Goal: Information Seeking & Learning: Check status

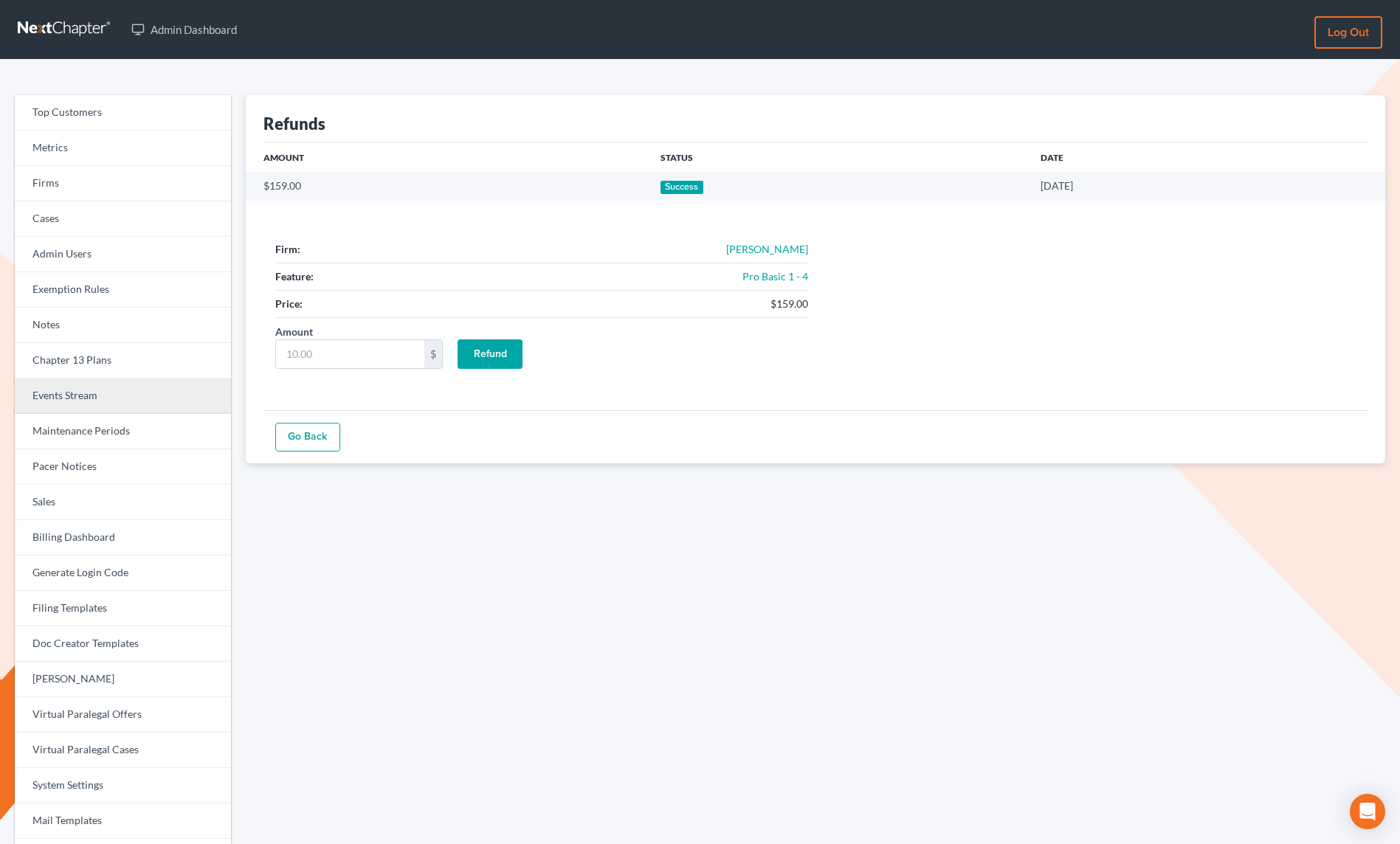
scroll to position [104, 0]
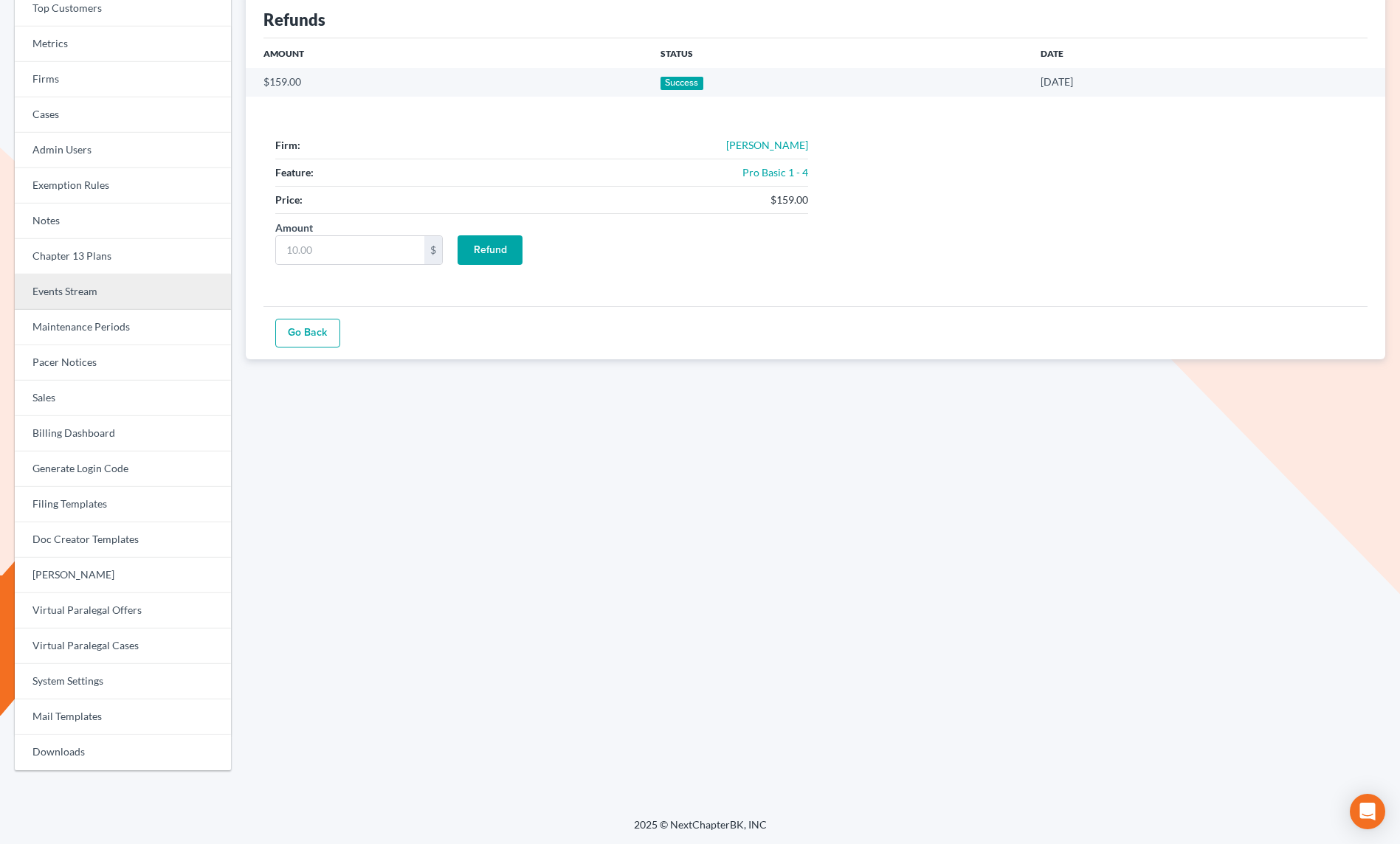
click at [44, 294] on link "Events Stream" at bounding box center [123, 292] width 216 height 35
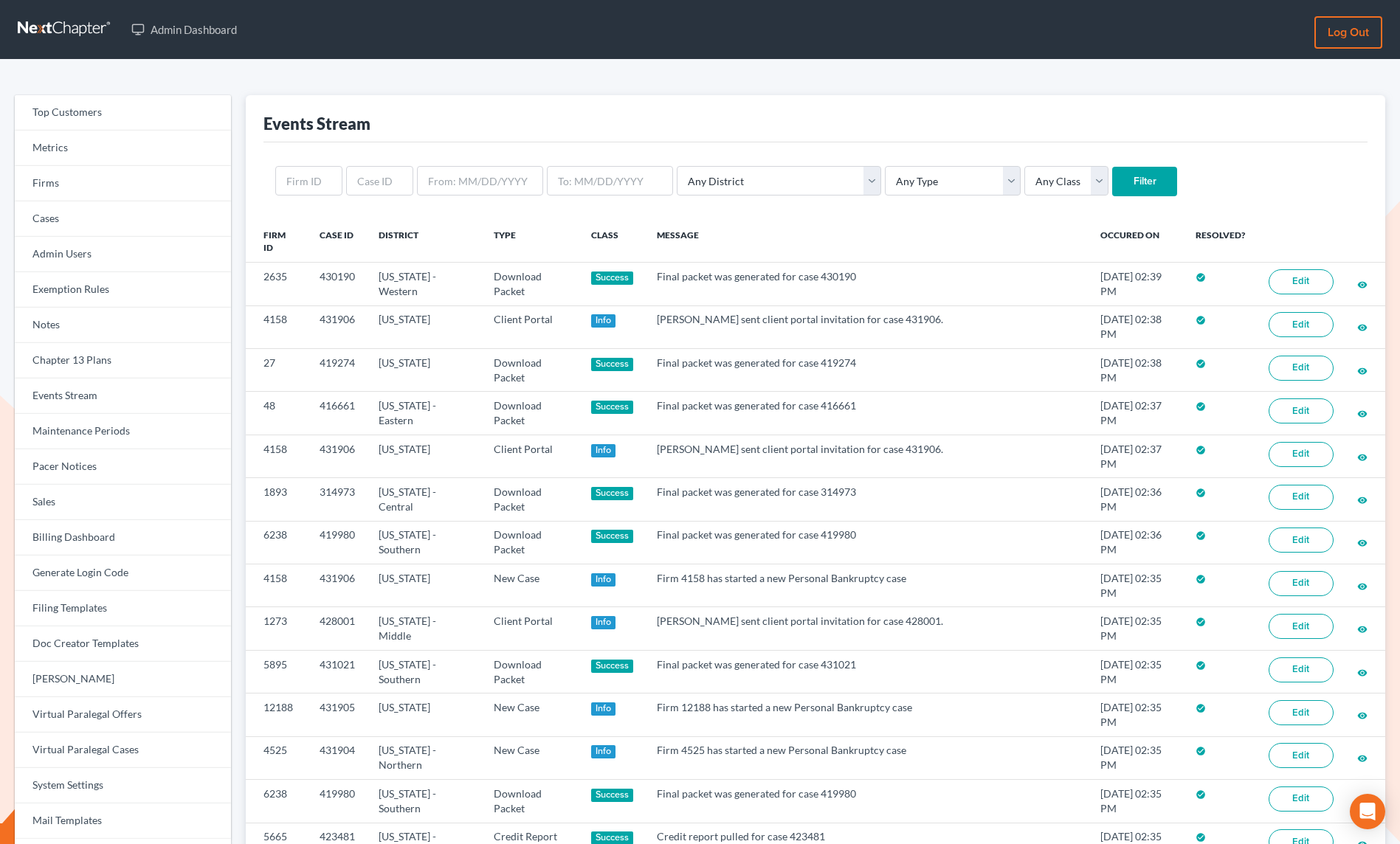
click at [388, 165] on div "Any District Alabama - Middle Alabama - Northern Alabama - Southern Alaska Ariz…" at bounding box center [815, 181] width 1103 height 77
click at [385, 170] on input "text" at bounding box center [379, 181] width 67 height 30
paste input "431466"
type input "431466"
click at [1112, 189] on form "431466 Any District Alabama - Middle Alabama - Northern Alabama - Southern Alas…" at bounding box center [815, 181] width 1080 height 30
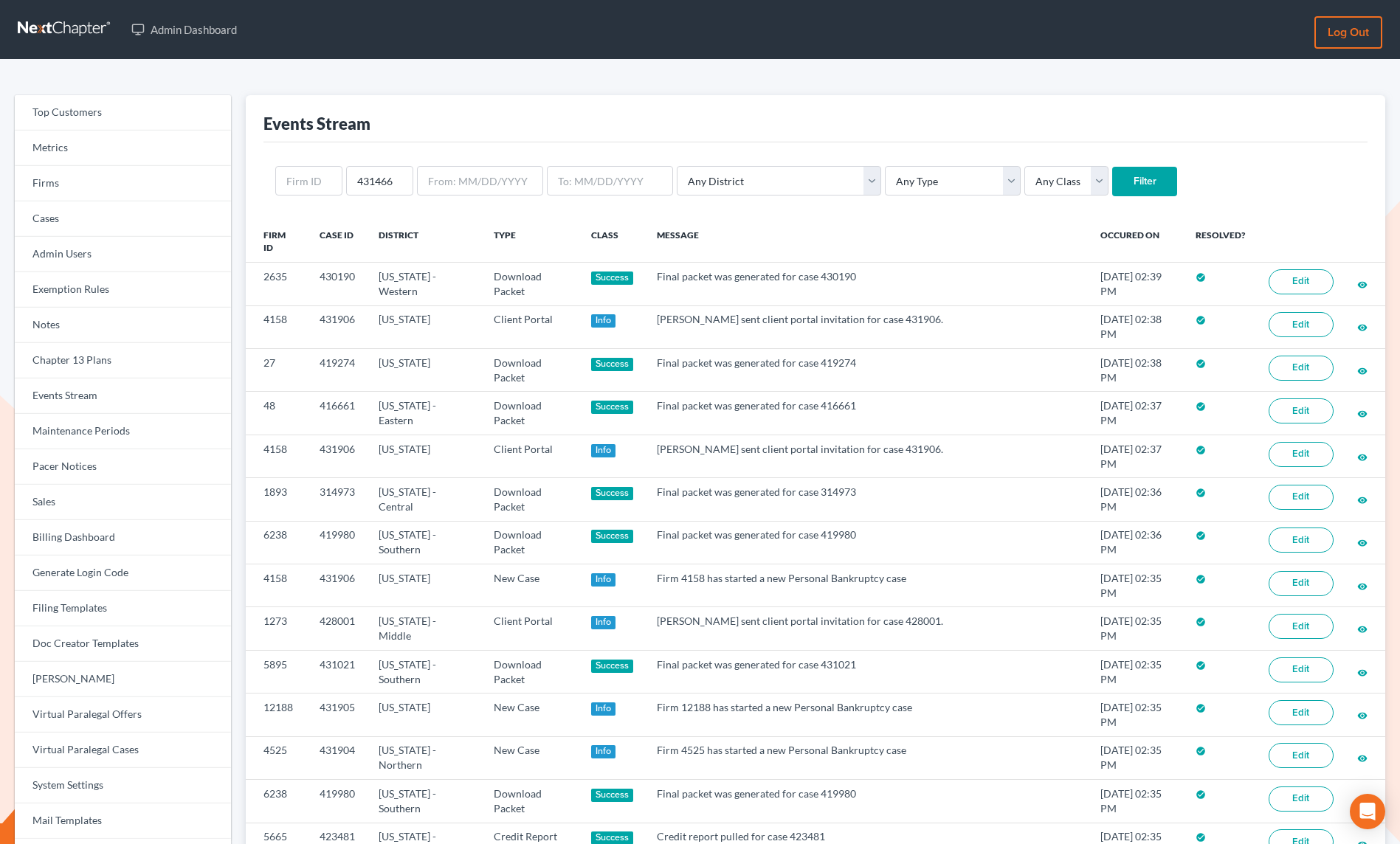
drag, startPoint x: 1059, startPoint y: 180, endPoint x: 1071, endPoint y: 203, distance: 25.9
click at [1112, 180] on input "Filter" at bounding box center [1145, 181] width 65 height 30
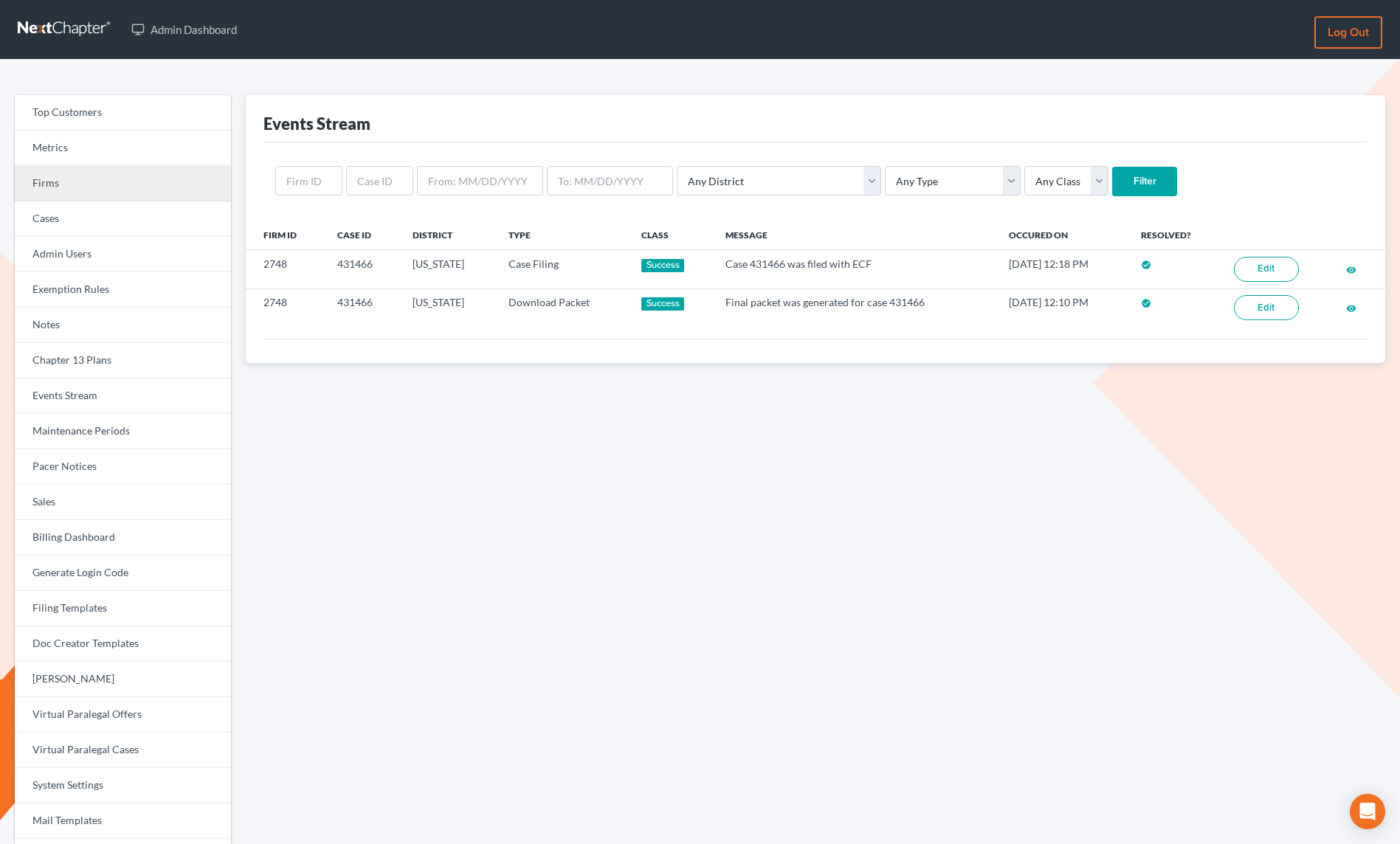
click at [64, 190] on link "Firms" at bounding box center [123, 184] width 216 height 35
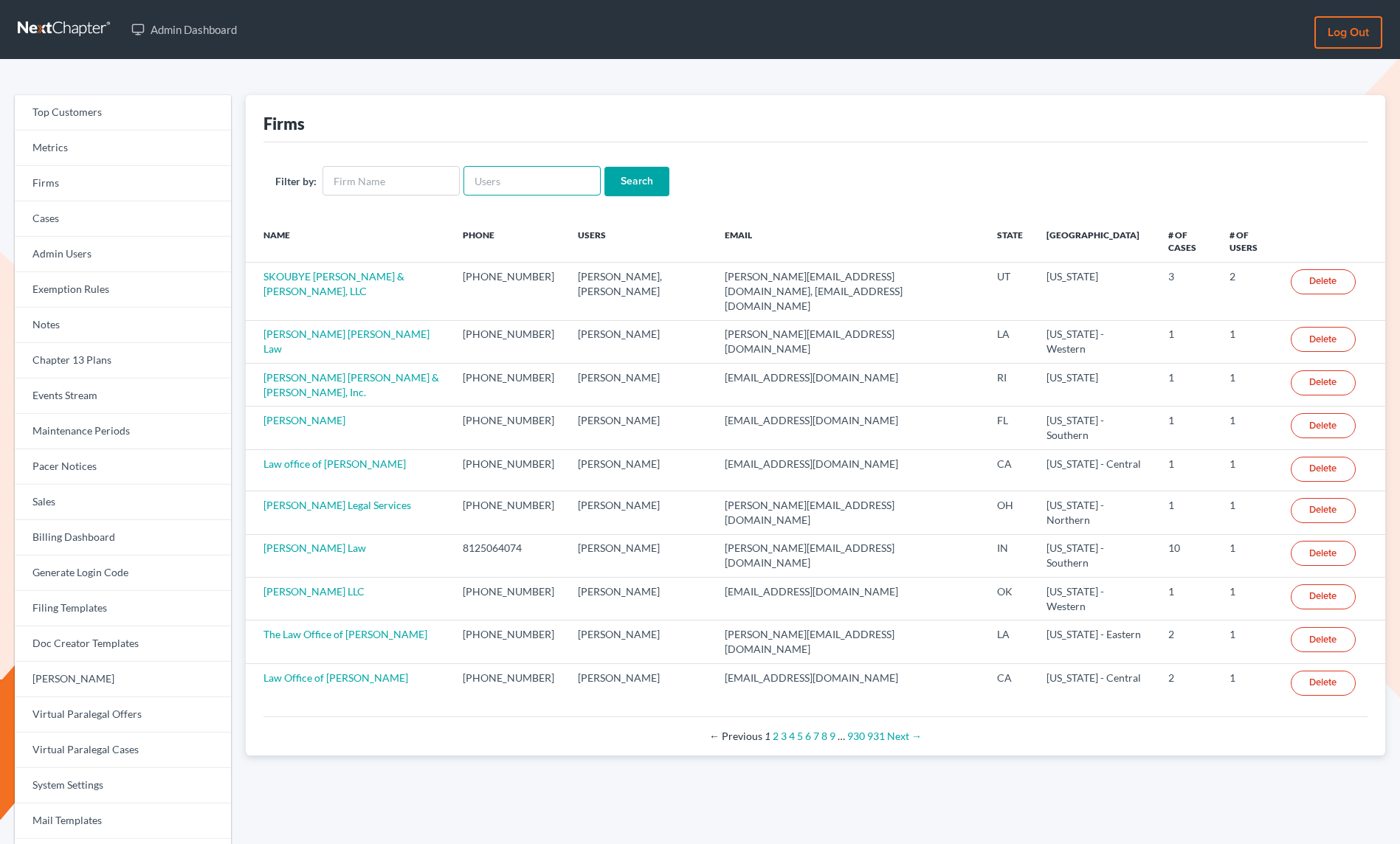
click at [491, 187] on input "text" at bounding box center [532, 181] width 137 height 30
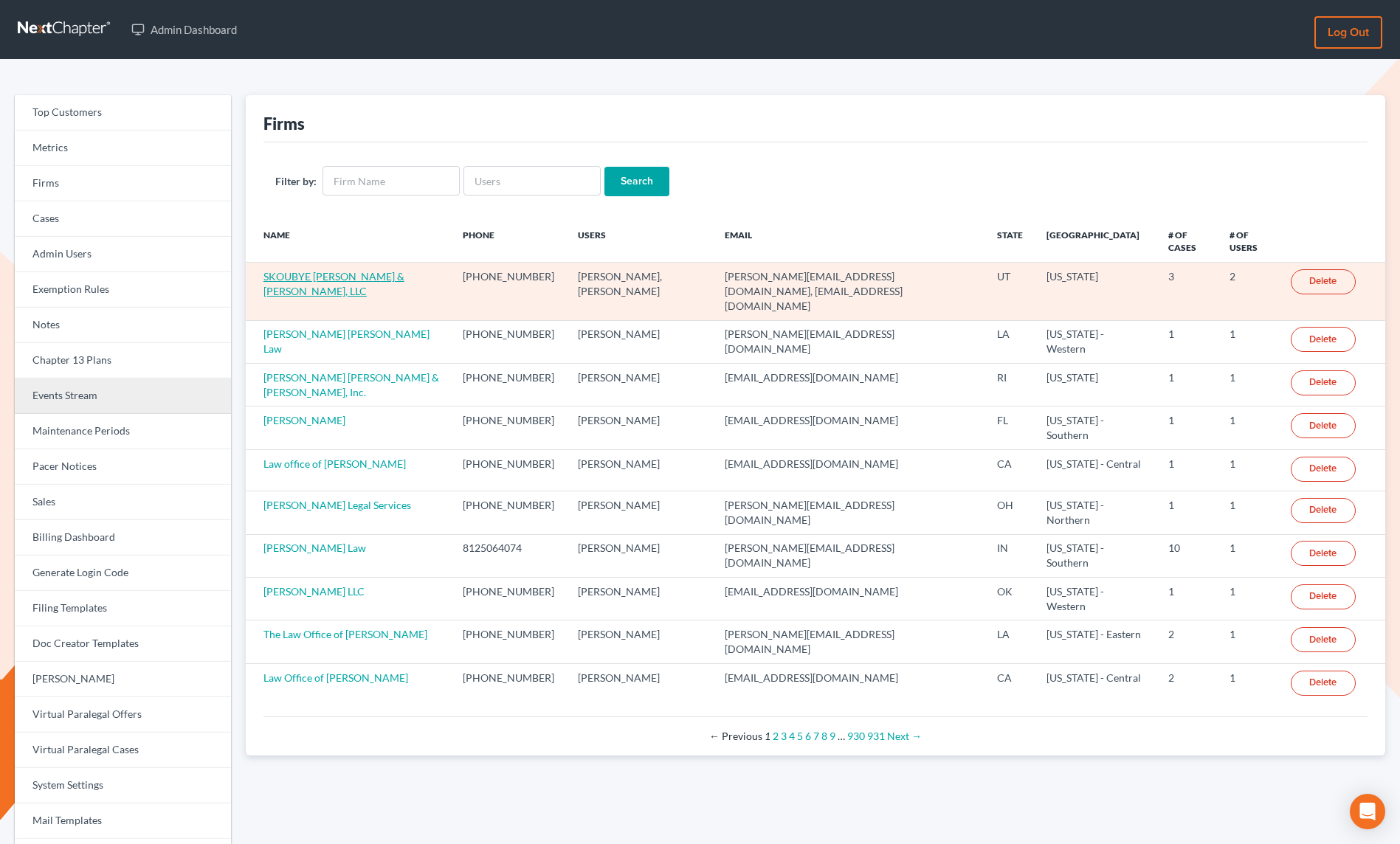
drag, startPoint x: 89, startPoint y: 397, endPoint x: 429, endPoint y: 269, distance: 363.3
click at [89, 397] on link "Events Stream" at bounding box center [123, 396] width 216 height 35
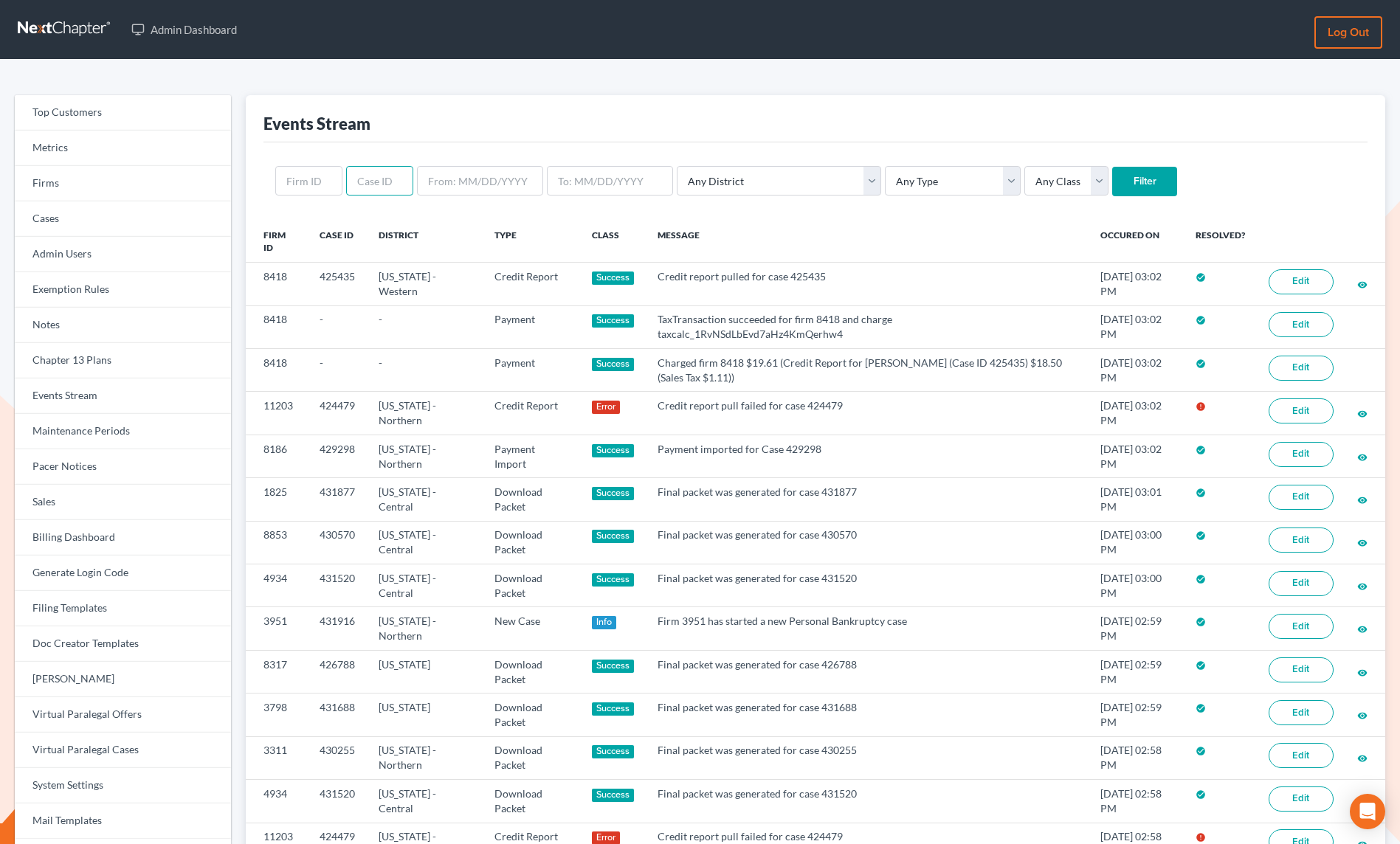
click at [381, 187] on input "text" at bounding box center [379, 181] width 67 height 30
paste input "422646"
type input "422646"
click at [1112, 178] on input "Filter" at bounding box center [1145, 181] width 65 height 30
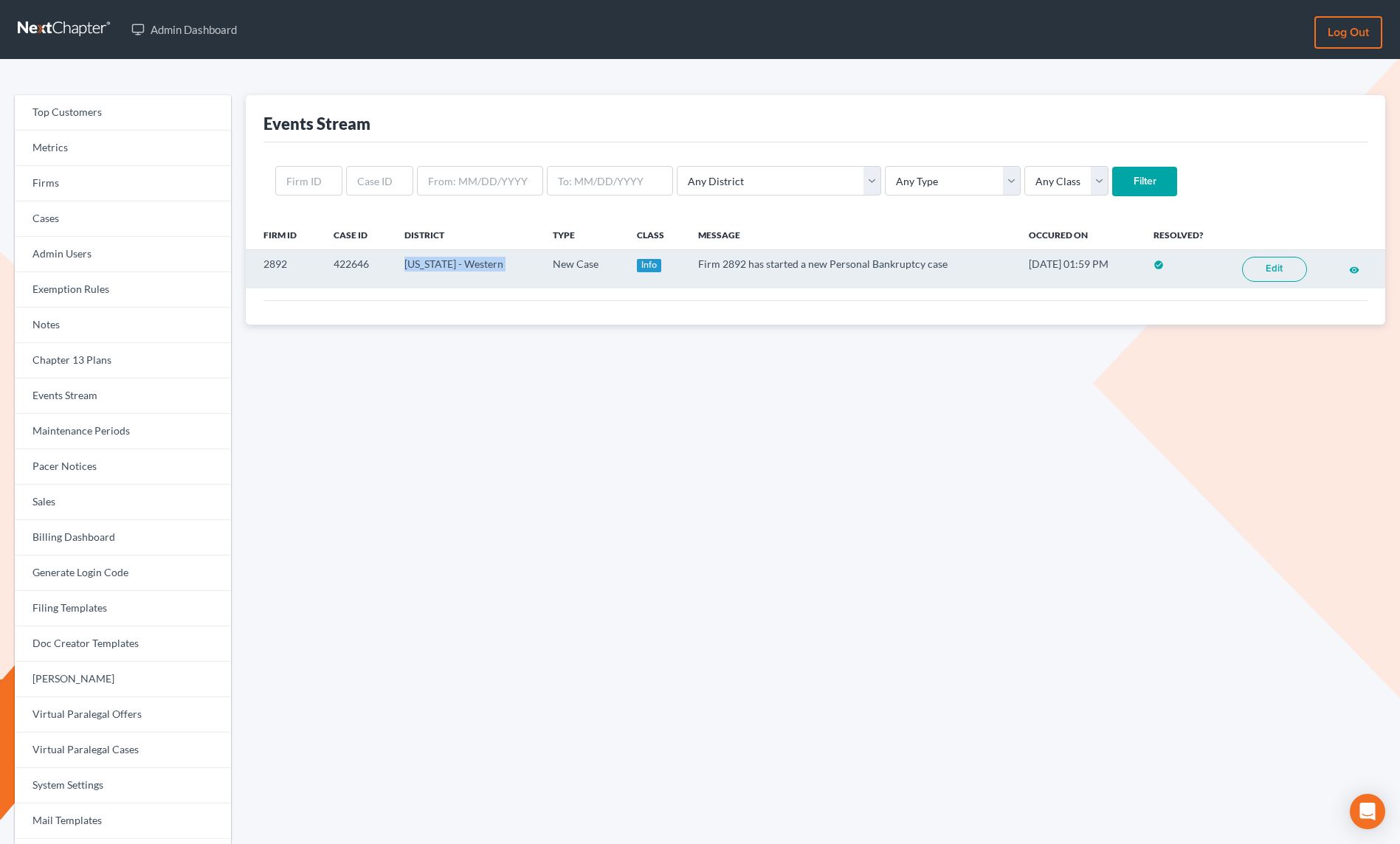
drag, startPoint x: 405, startPoint y: 264, endPoint x: 550, endPoint y: 262, distance: 145.0
click at [539, 267] on tr "2892 422646 Oklahoma - Western New Case Info Firm 2892 has started a new Person…" at bounding box center [815, 269] width 1140 height 39
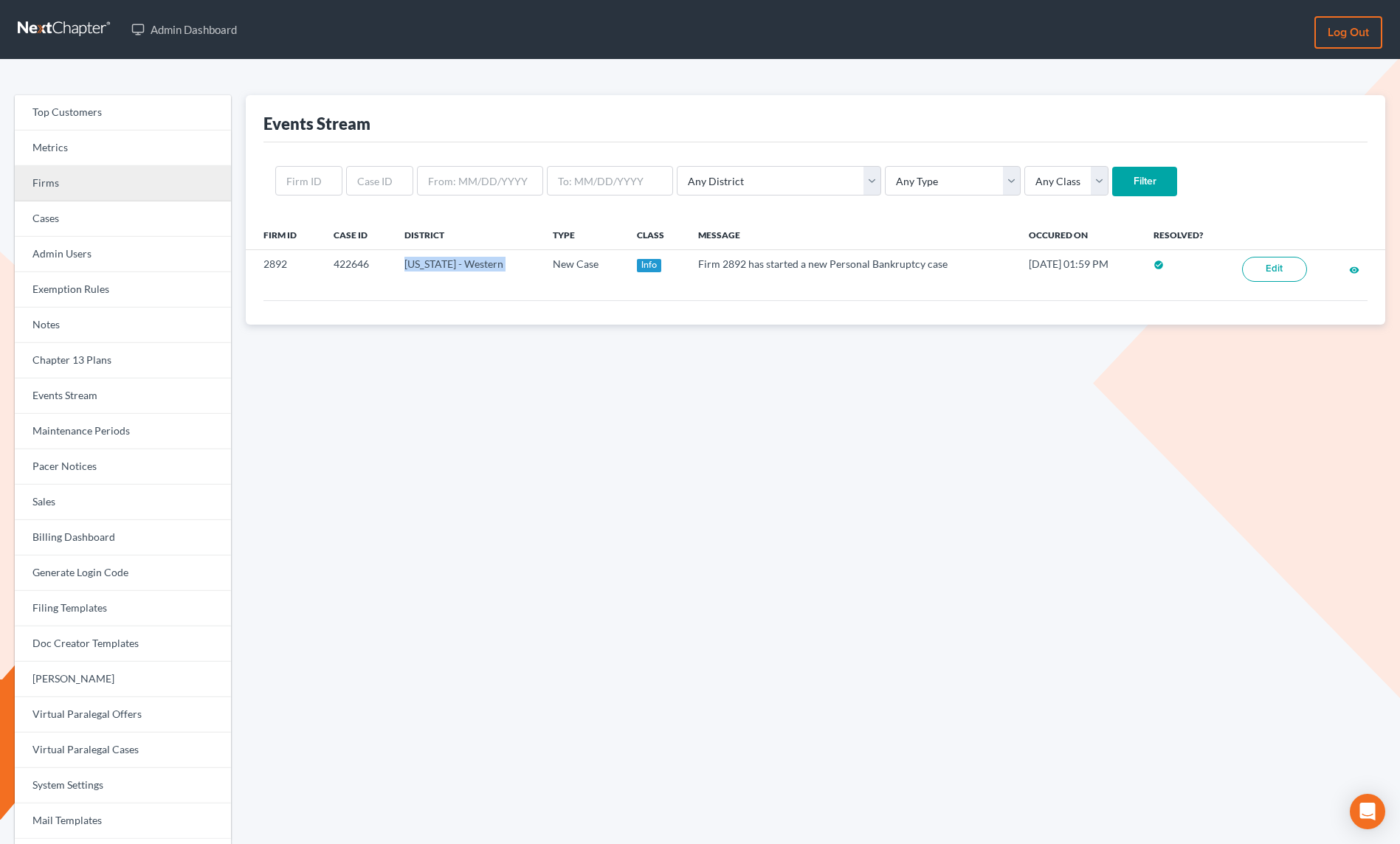
click at [105, 180] on link "Firms" at bounding box center [123, 184] width 216 height 35
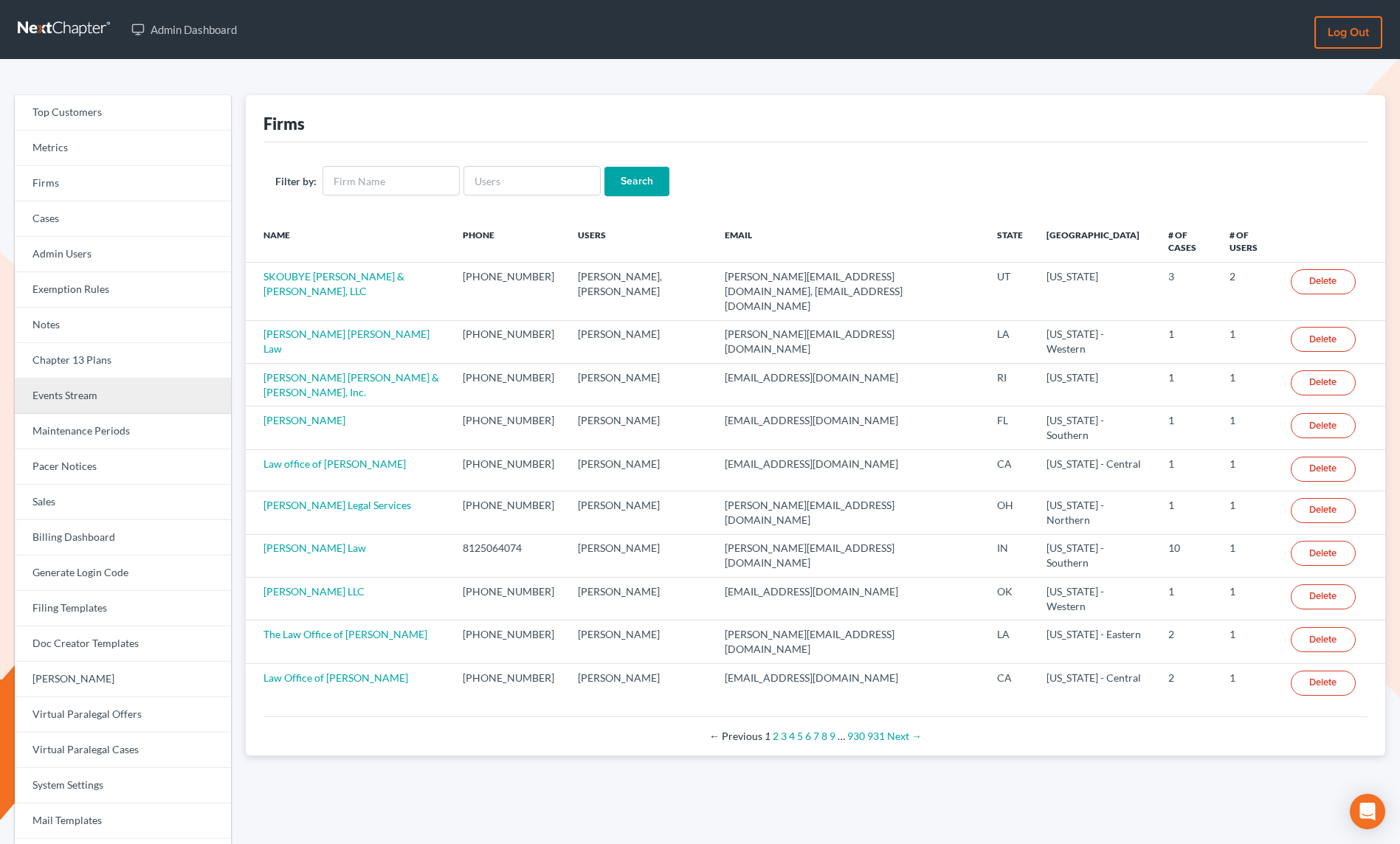
click at [87, 395] on link "Events Stream" at bounding box center [123, 396] width 216 height 35
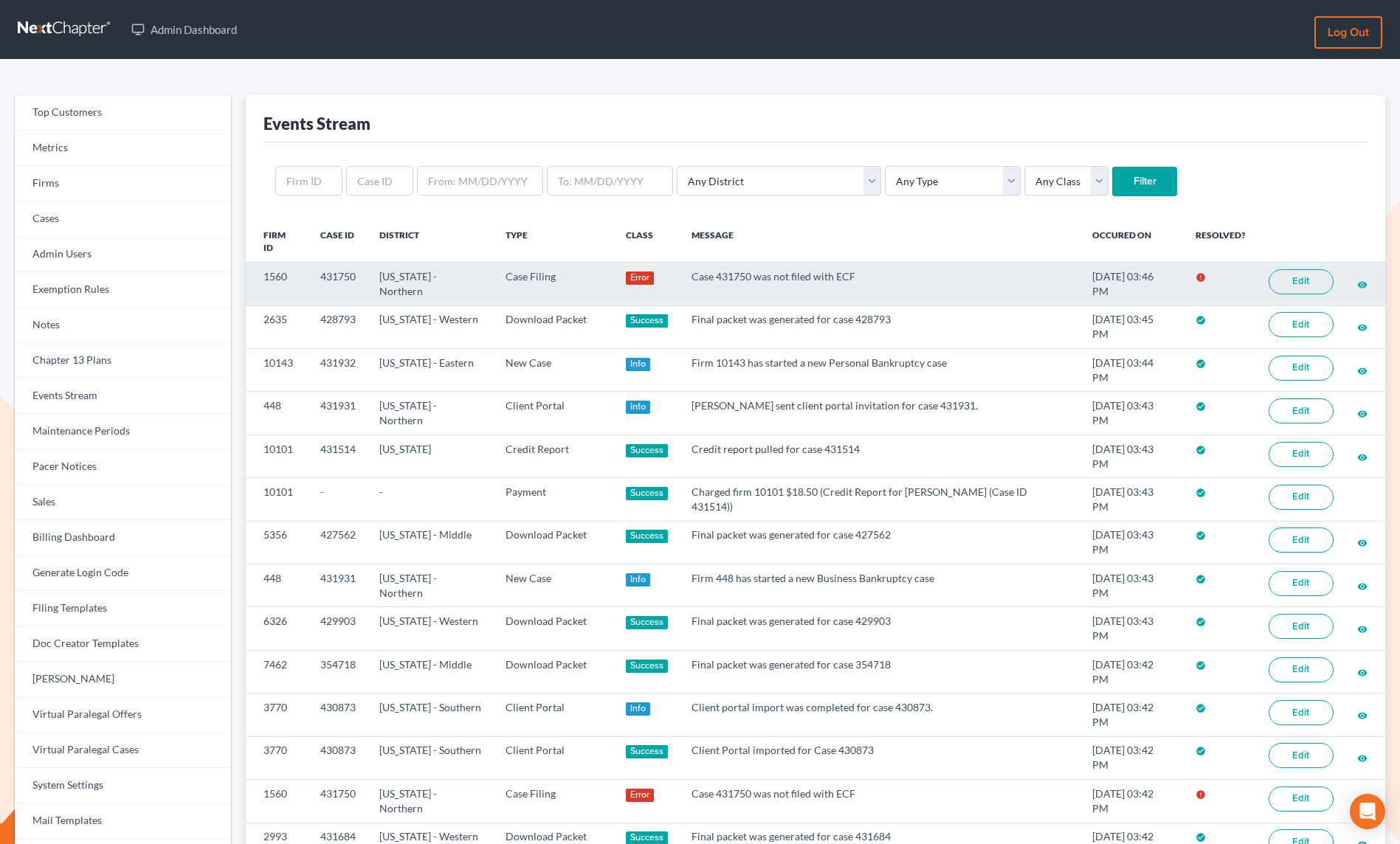
click at [331, 270] on td "431750" at bounding box center [337, 283] width 59 height 43
copy td "431750"
click at [1318, 274] on link "Edit" at bounding box center [1301, 282] width 65 height 26
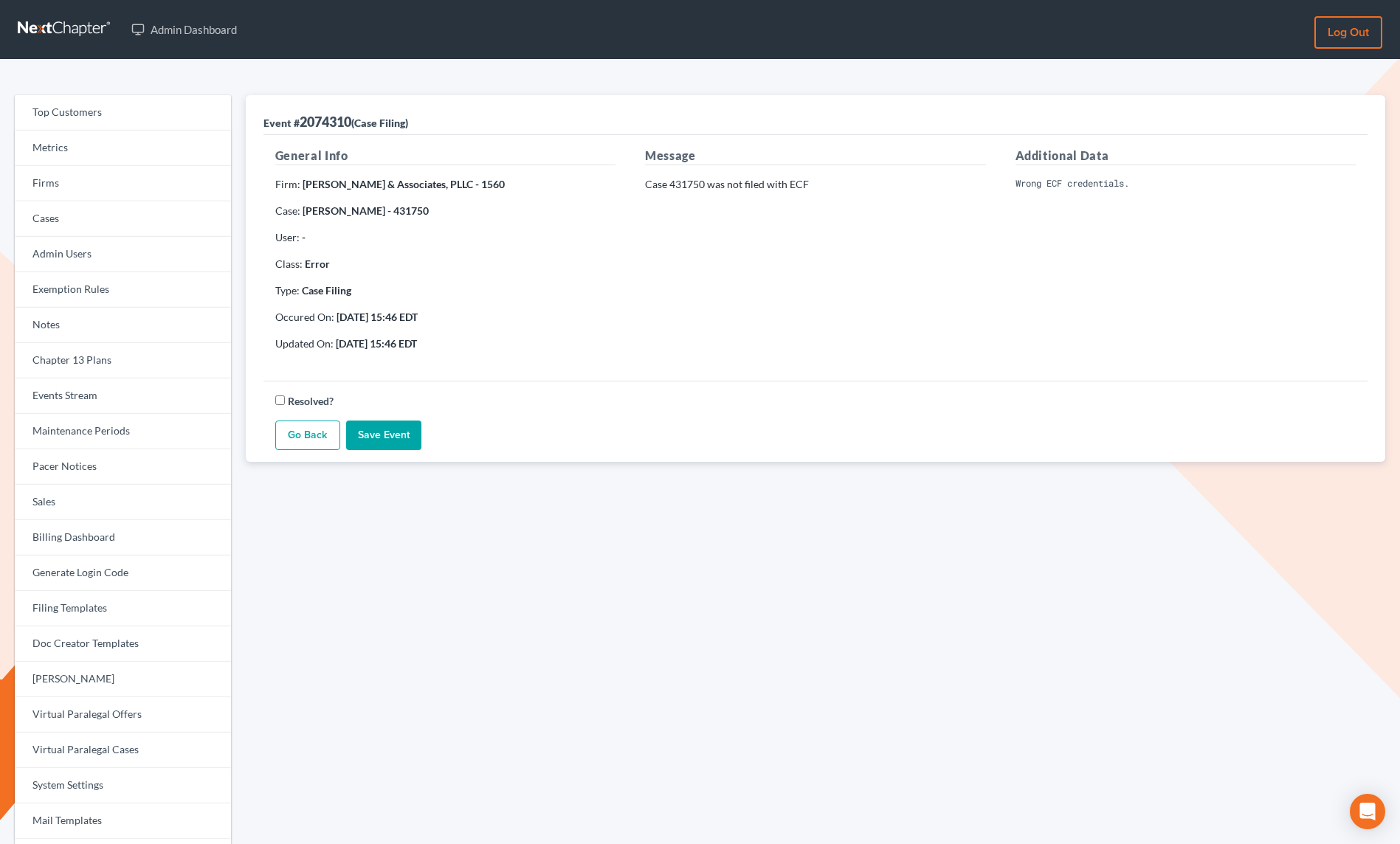
click at [399, 215] on strong "[PERSON_NAME] - 431750" at bounding box center [365, 210] width 126 height 12
copy strong "431750"
click at [99, 398] on link "Events Stream" at bounding box center [123, 396] width 216 height 35
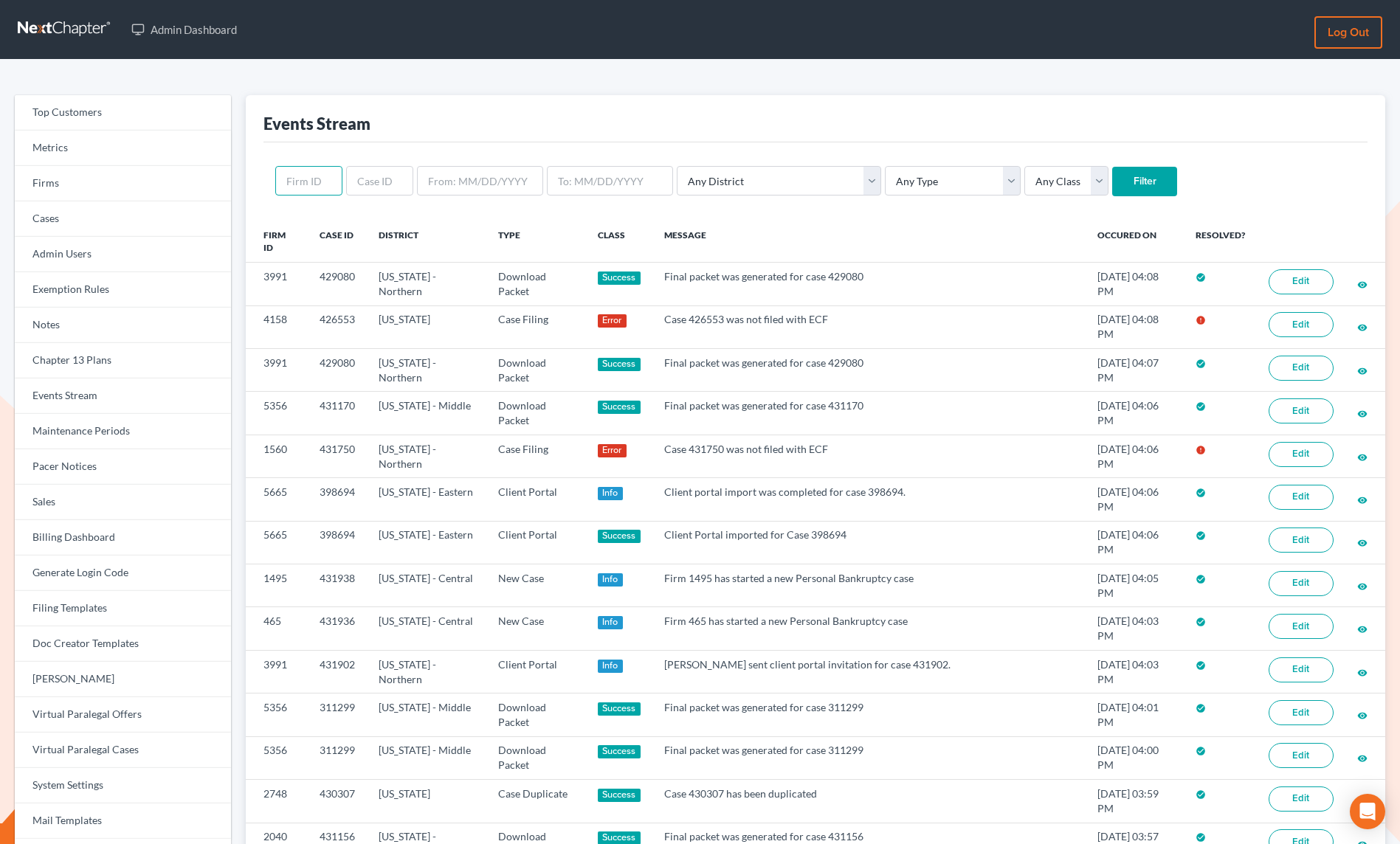
click at [312, 187] on input "text" at bounding box center [309, 181] width 67 height 30
type input "1560"
click at [1112, 176] on input "Filter" at bounding box center [1145, 181] width 65 height 30
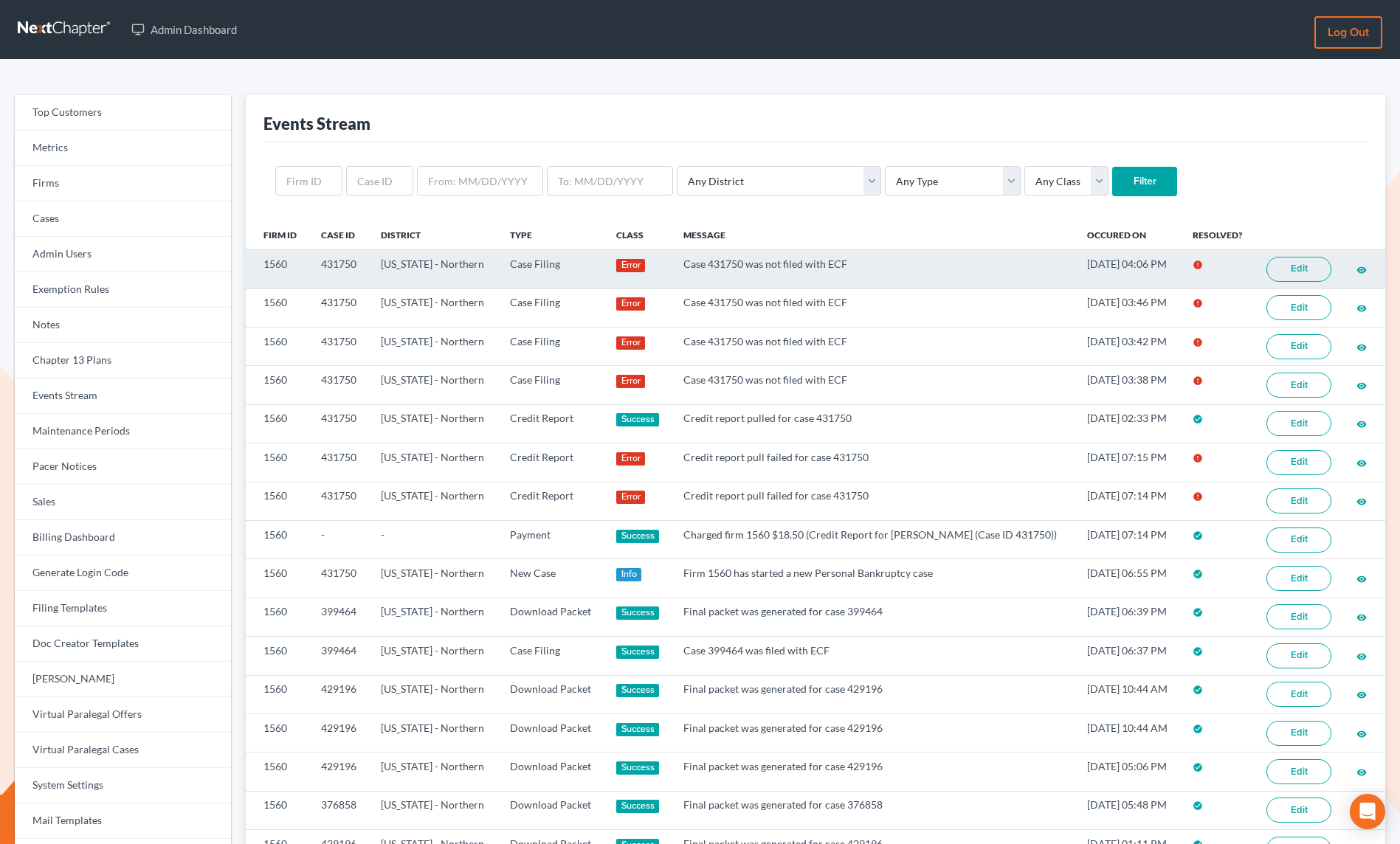
click at [1311, 274] on link "Edit" at bounding box center [1299, 269] width 65 height 26
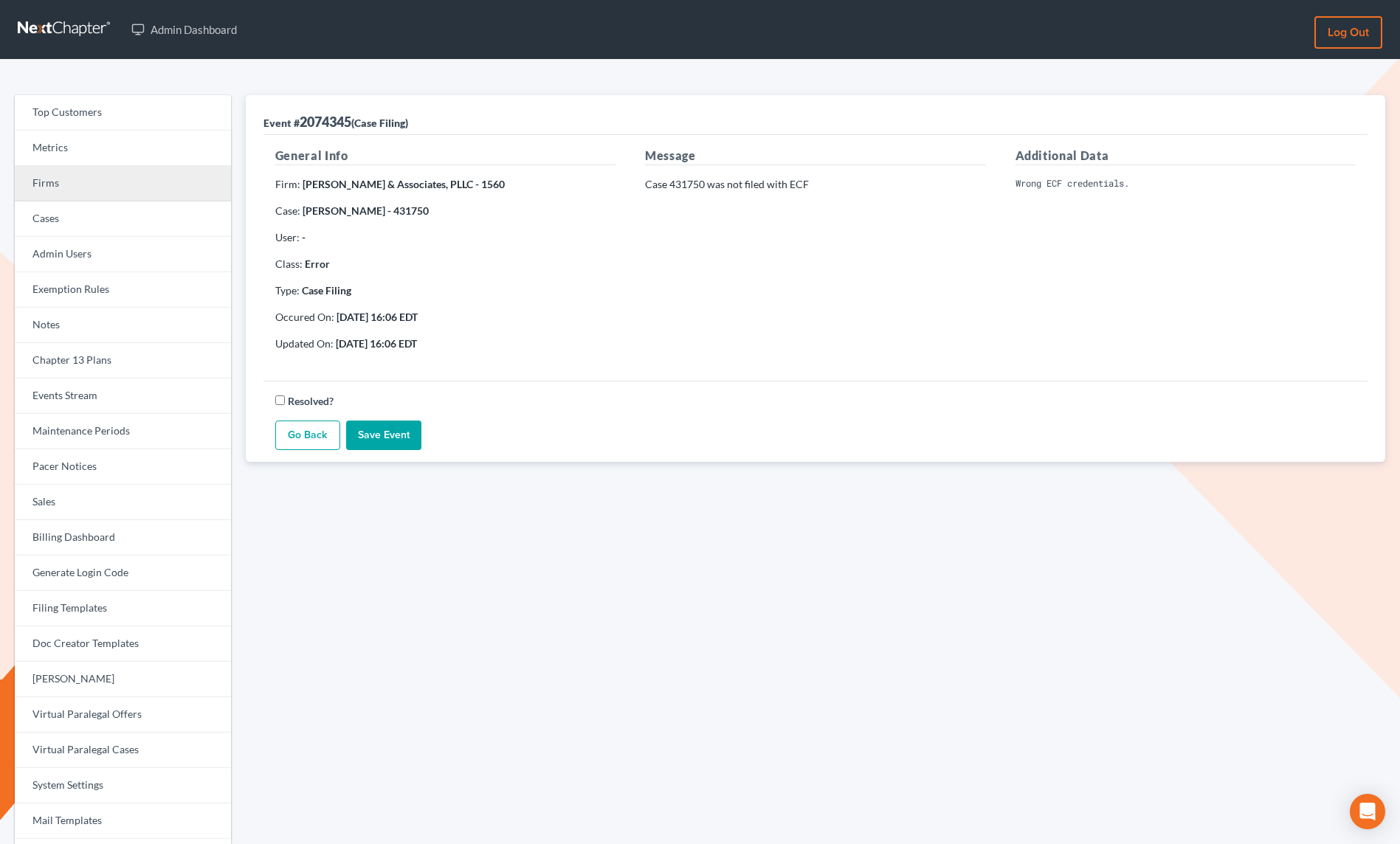
click at [59, 181] on link "Firms" at bounding box center [123, 184] width 216 height 35
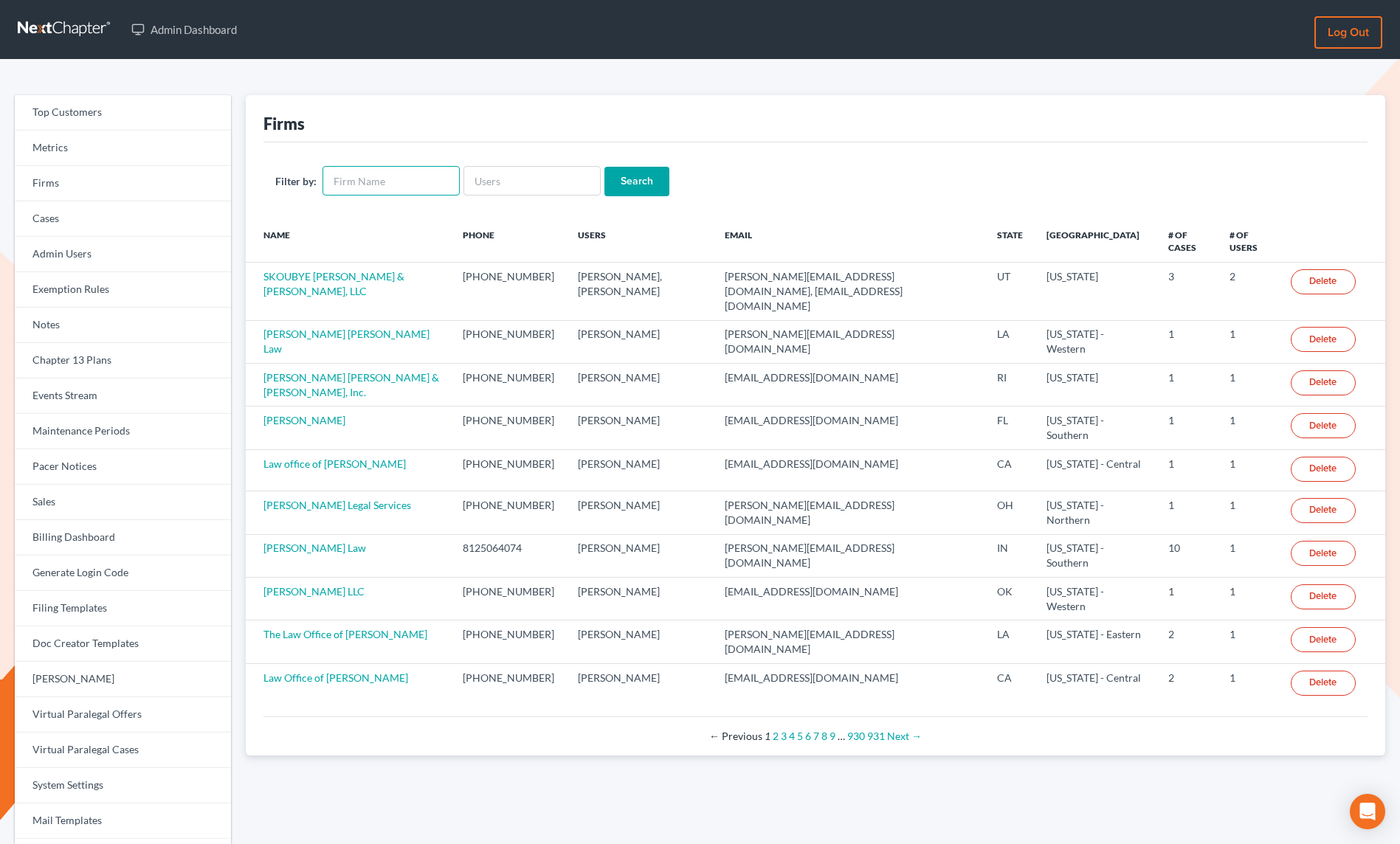
click at [429, 187] on input "text" at bounding box center [391, 181] width 137 height 30
type input "terrencw"
click at [605, 166] on input "Search" at bounding box center [637, 181] width 65 height 30
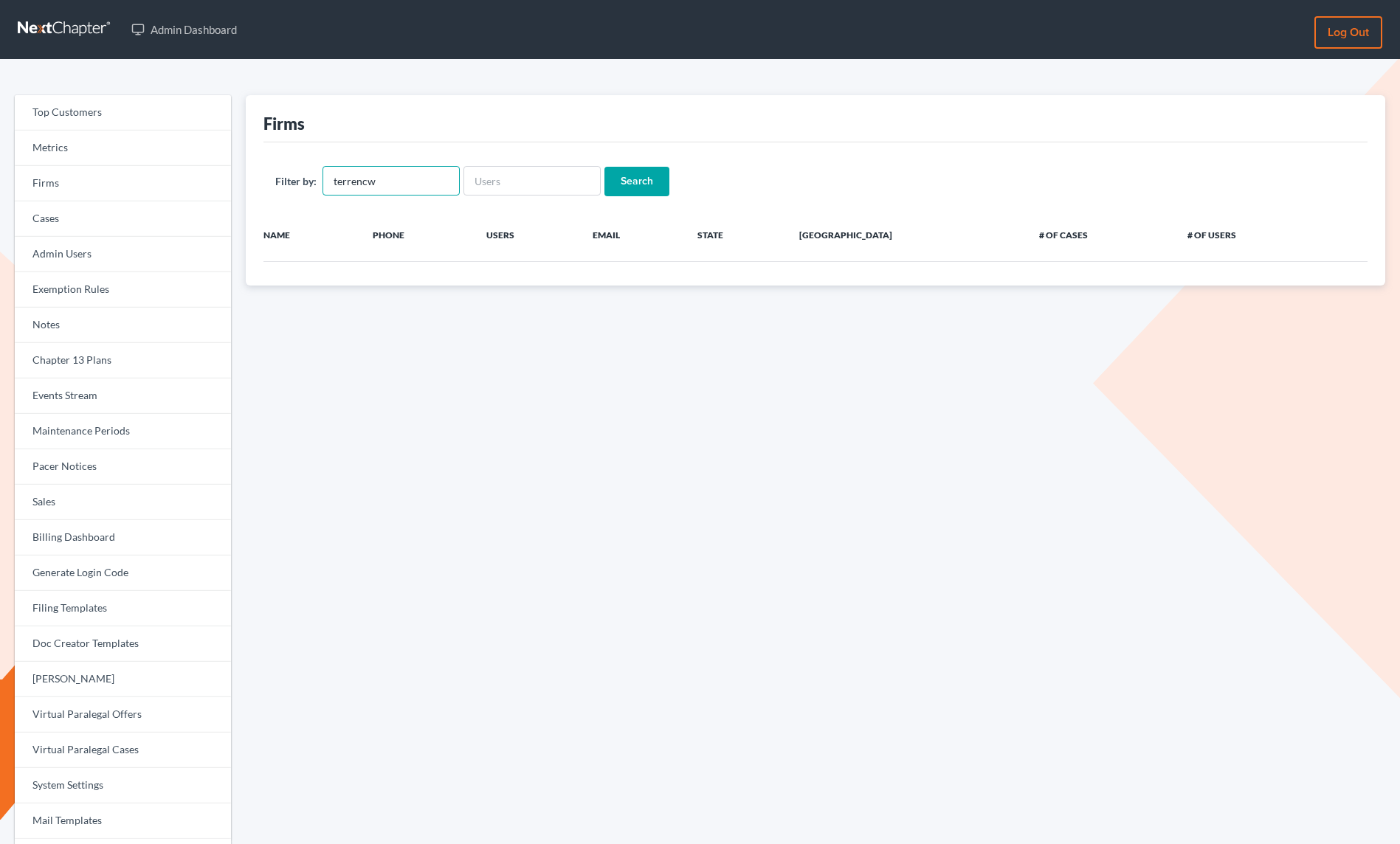
click at [429, 189] on input "terrencw" at bounding box center [391, 181] width 137 height 30
type input "[PERSON_NAME]"
click at [605, 166] on input "Search" at bounding box center [637, 181] width 65 height 30
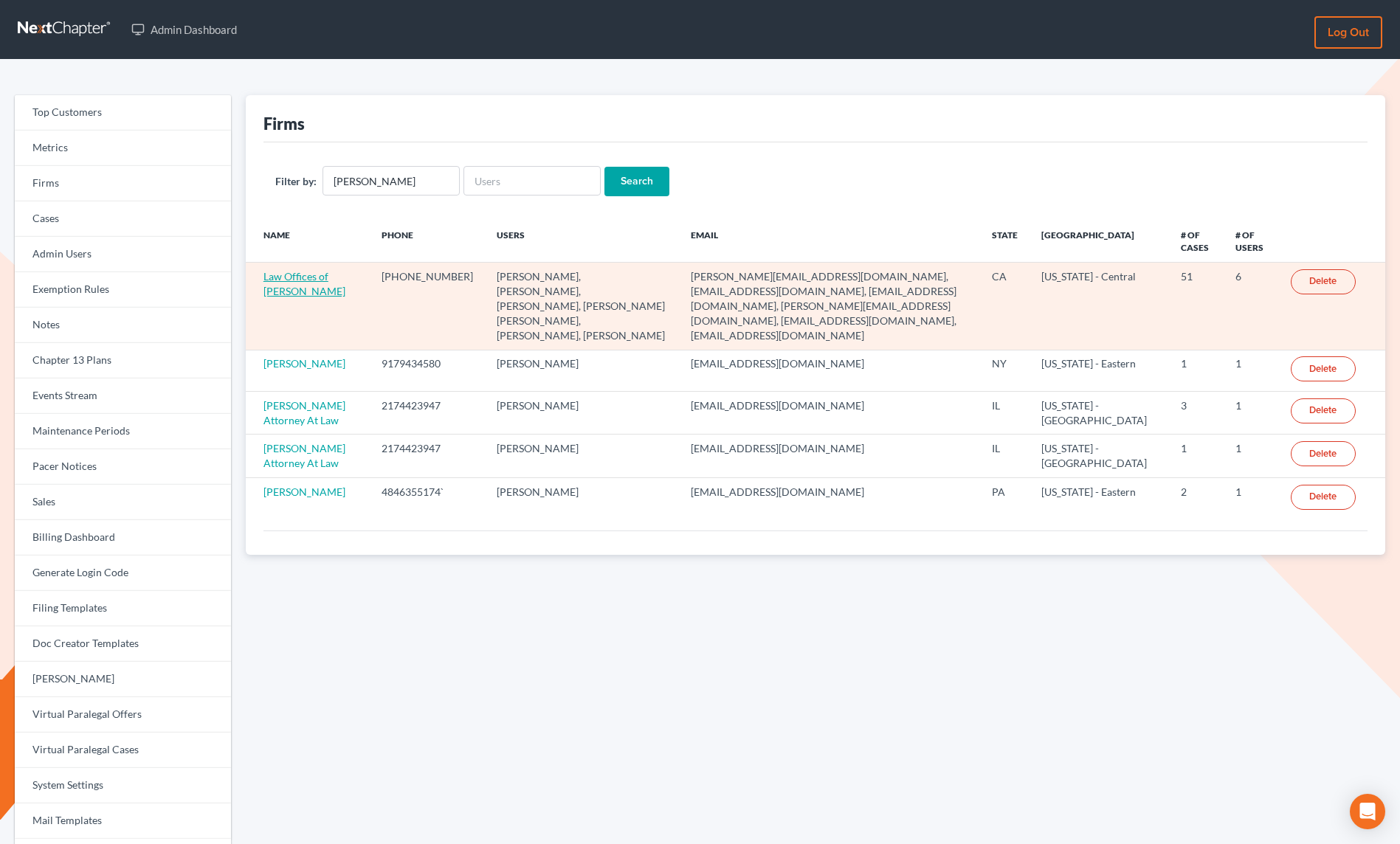
click at [320, 276] on link "Law Offices of [PERSON_NAME]" at bounding box center [304, 283] width 82 height 27
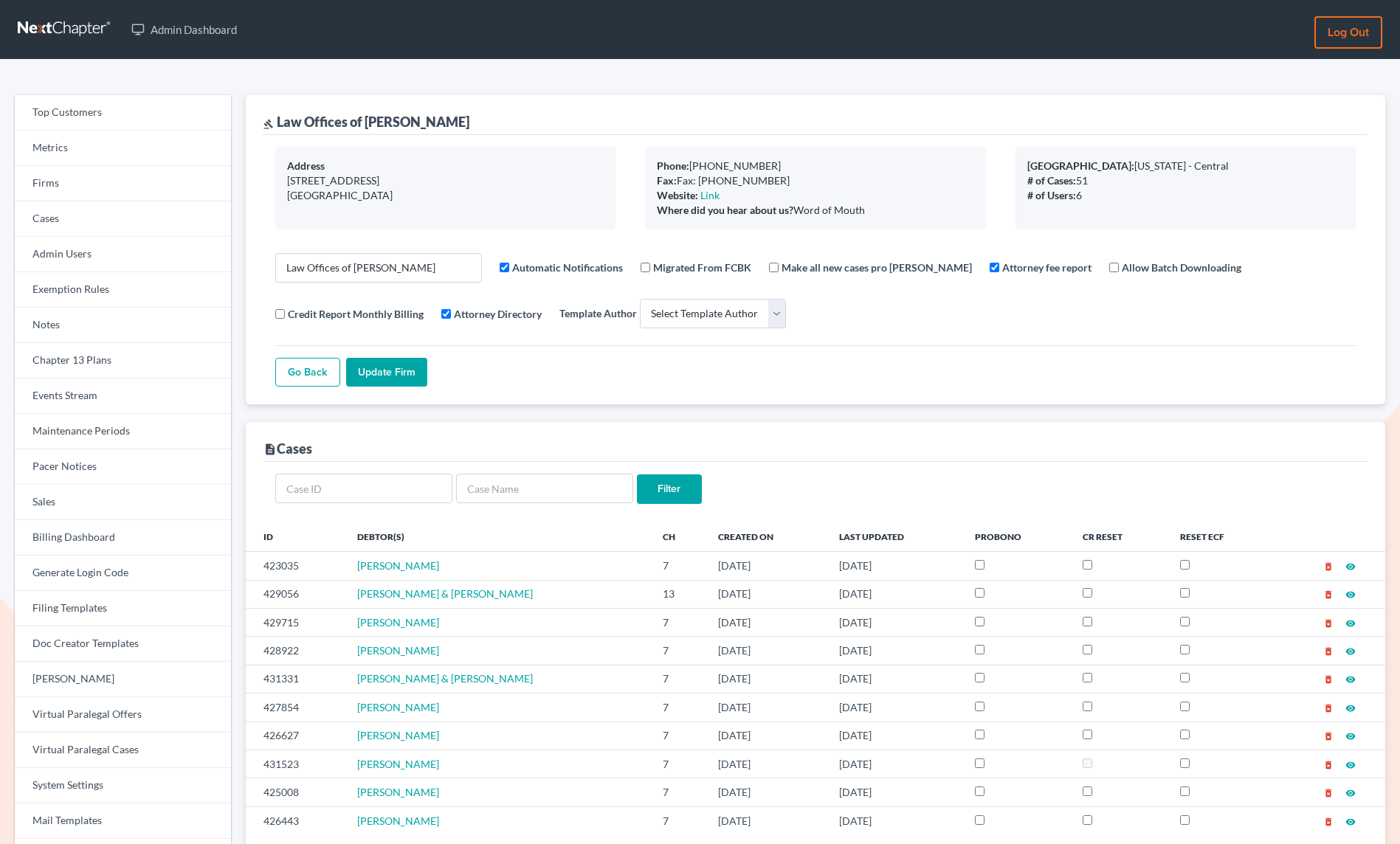
select select
click at [305, 275] on input "Law Offices of Terrence Fantauzzi" at bounding box center [378, 268] width 207 height 30
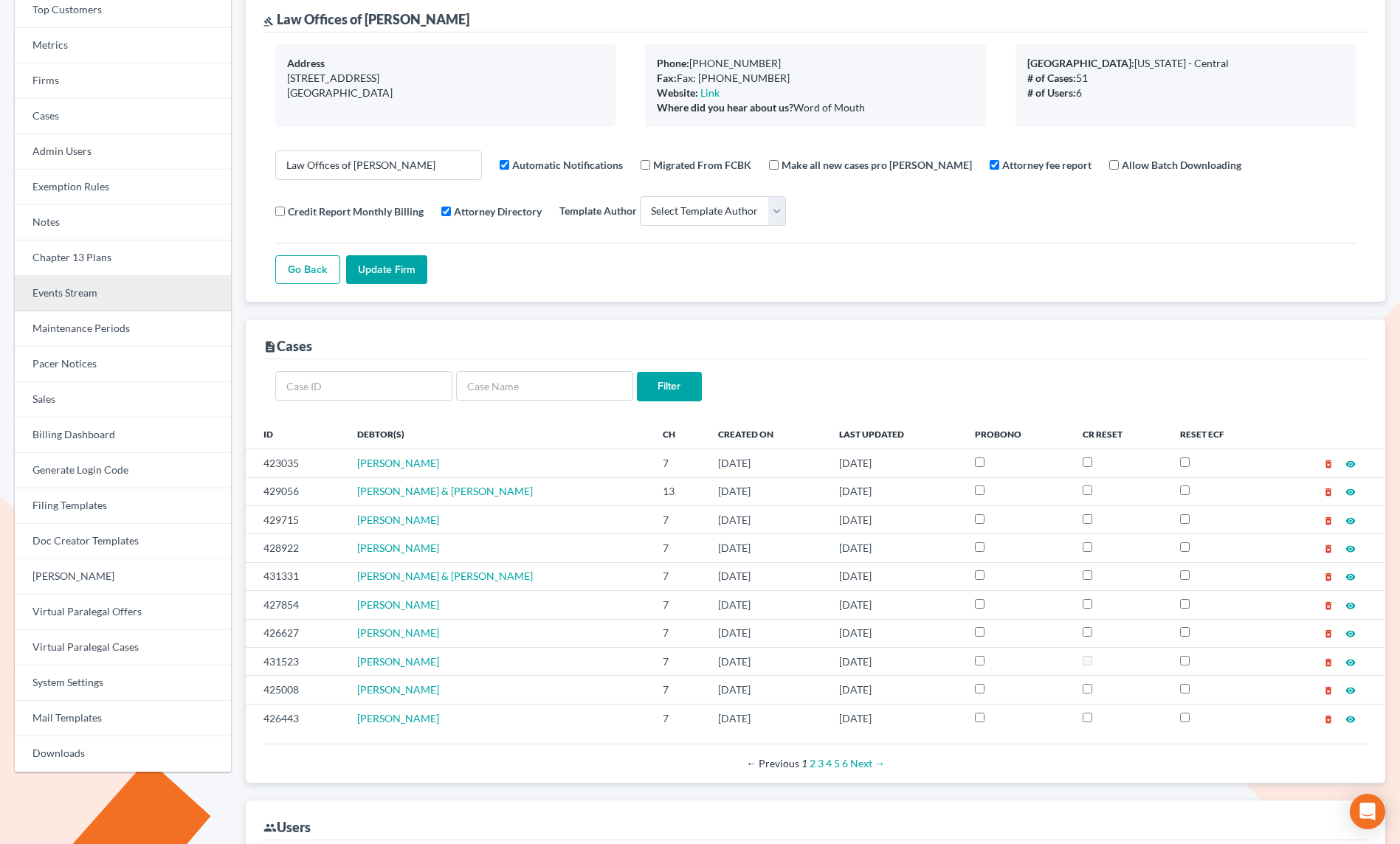
scroll to position [110, 0]
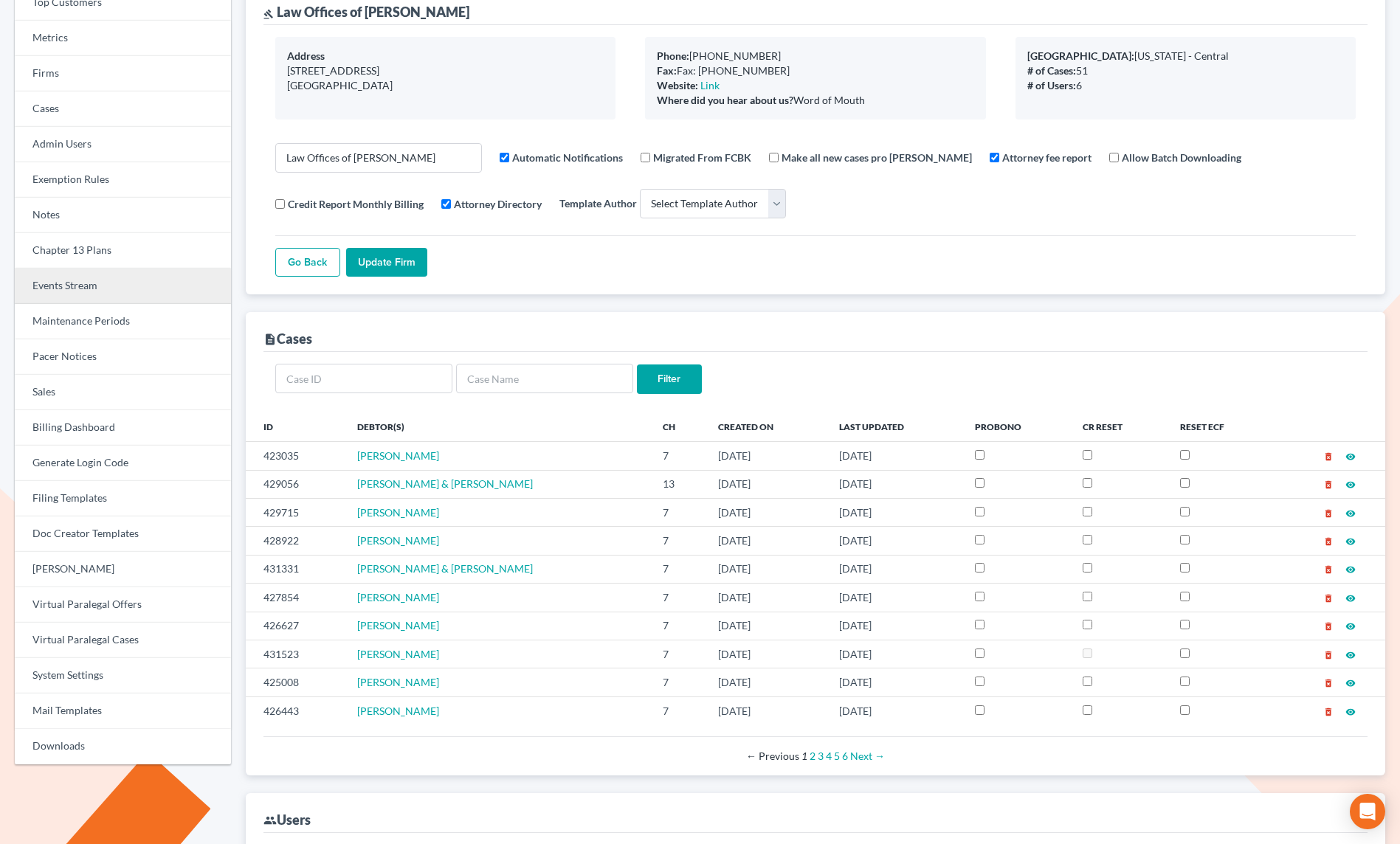
click at [81, 290] on link "Events Stream" at bounding box center [123, 286] width 216 height 35
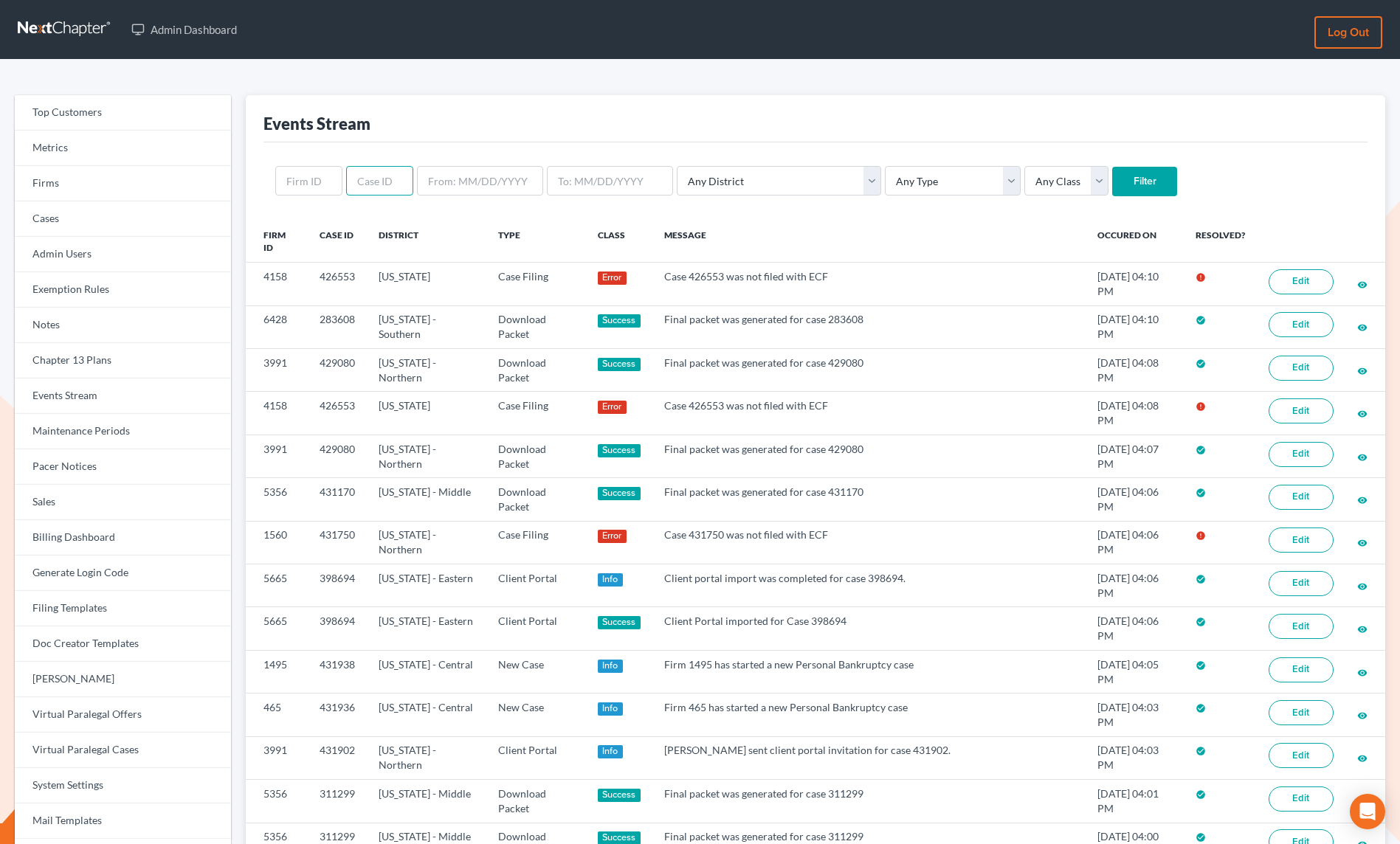
click at [369, 173] on input "text" at bounding box center [379, 181] width 67 height 30
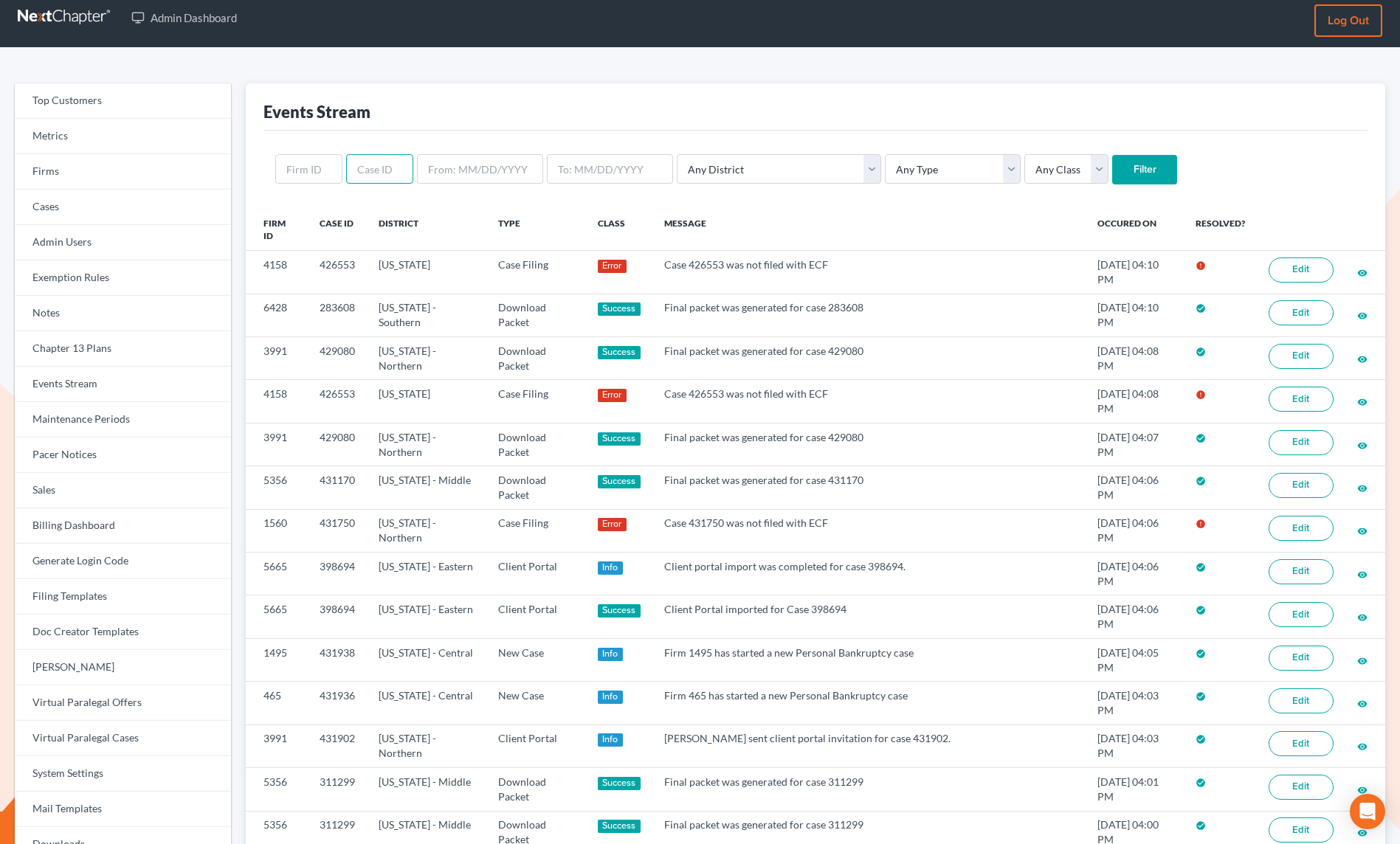
paste input "11742"
type input "11742"
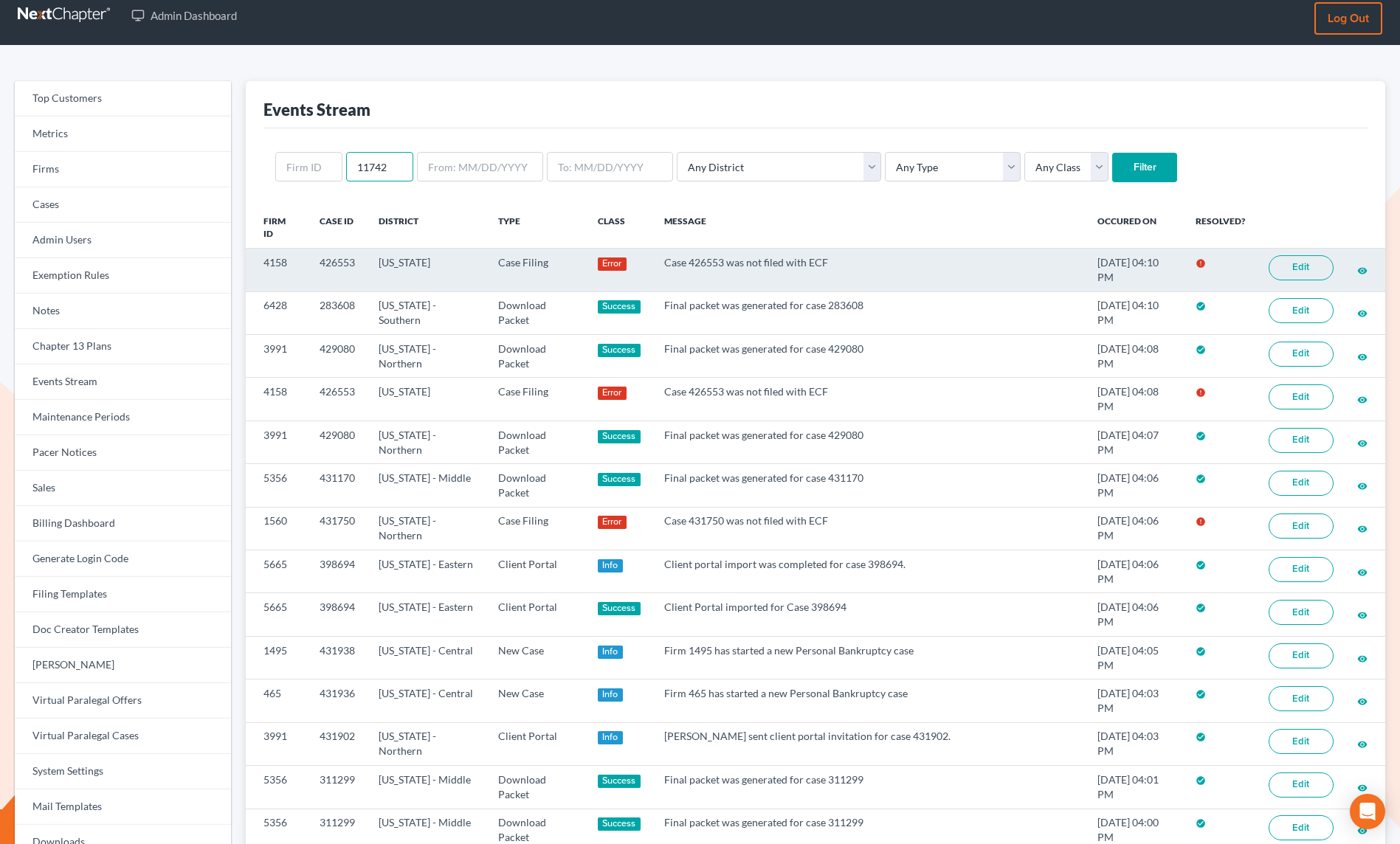
scroll to position [16, 0]
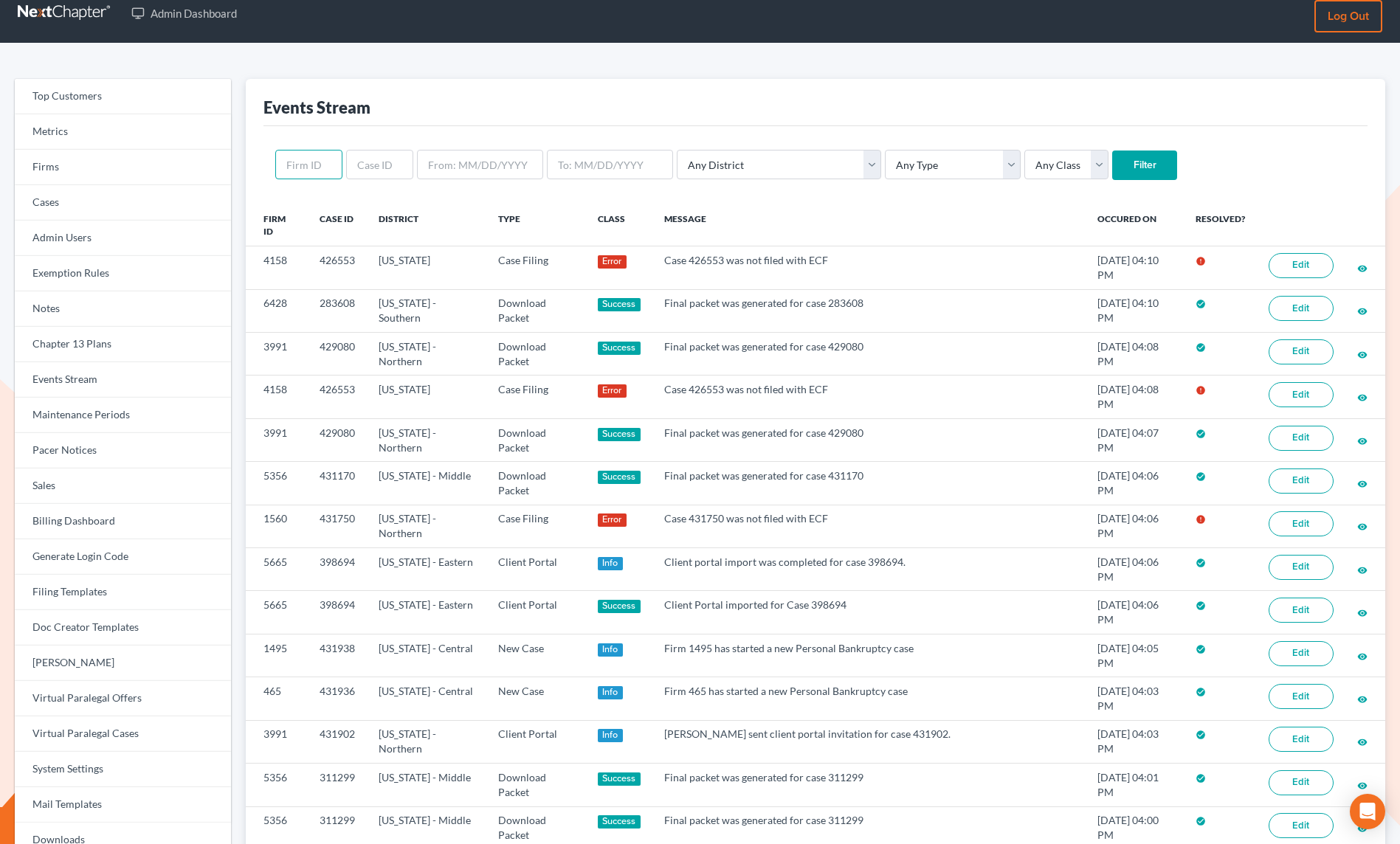
click at [307, 166] on input "text" at bounding box center [309, 165] width 67 height 30
paste input "11742"
type input "11742"
click at [1112, 166] on input "Filter" at bounding box center [1145, 165] width 65 height 30
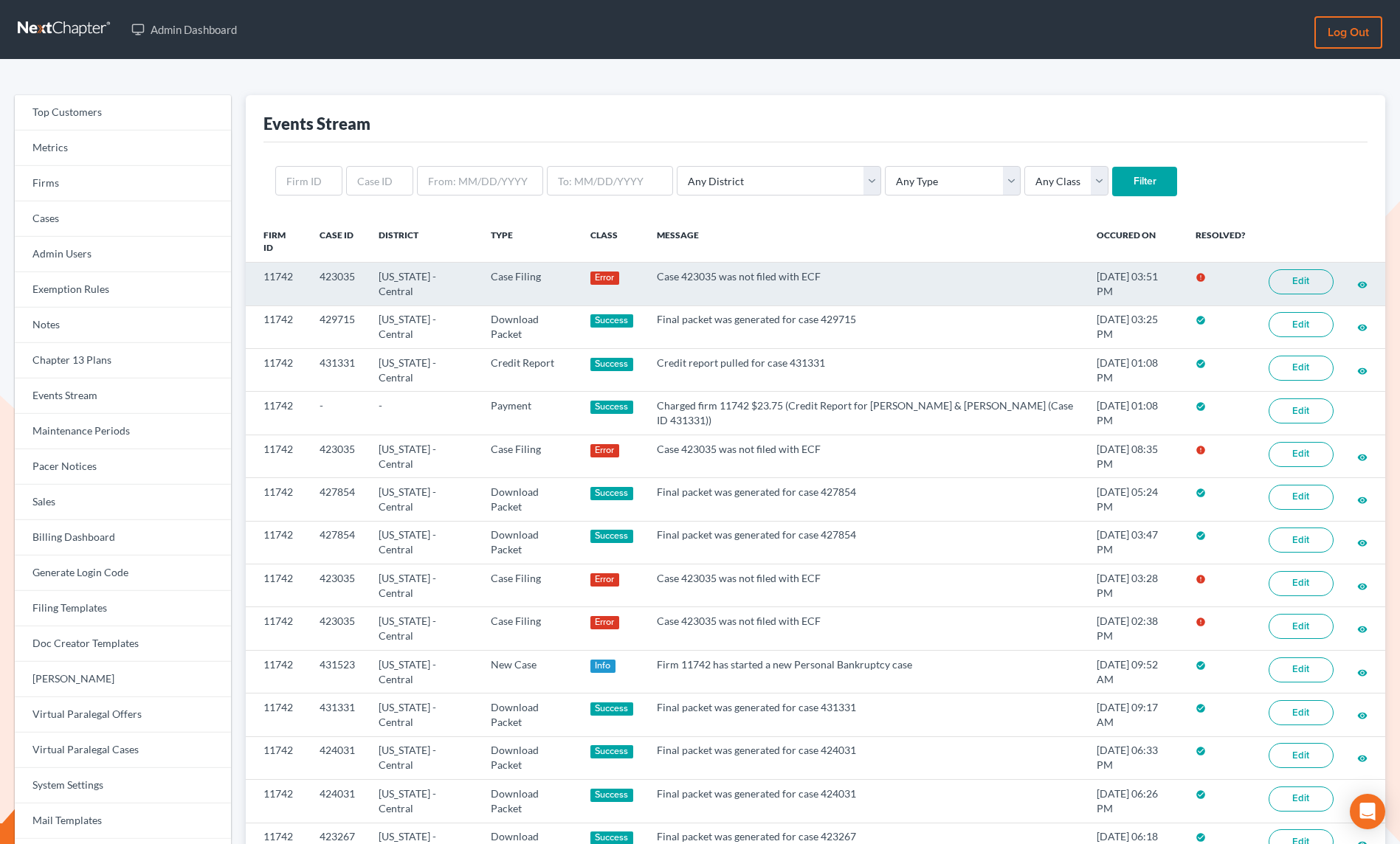
click at [1309, 281] on link "Edit" at bounding box center [1301, 282] width 65 height 26
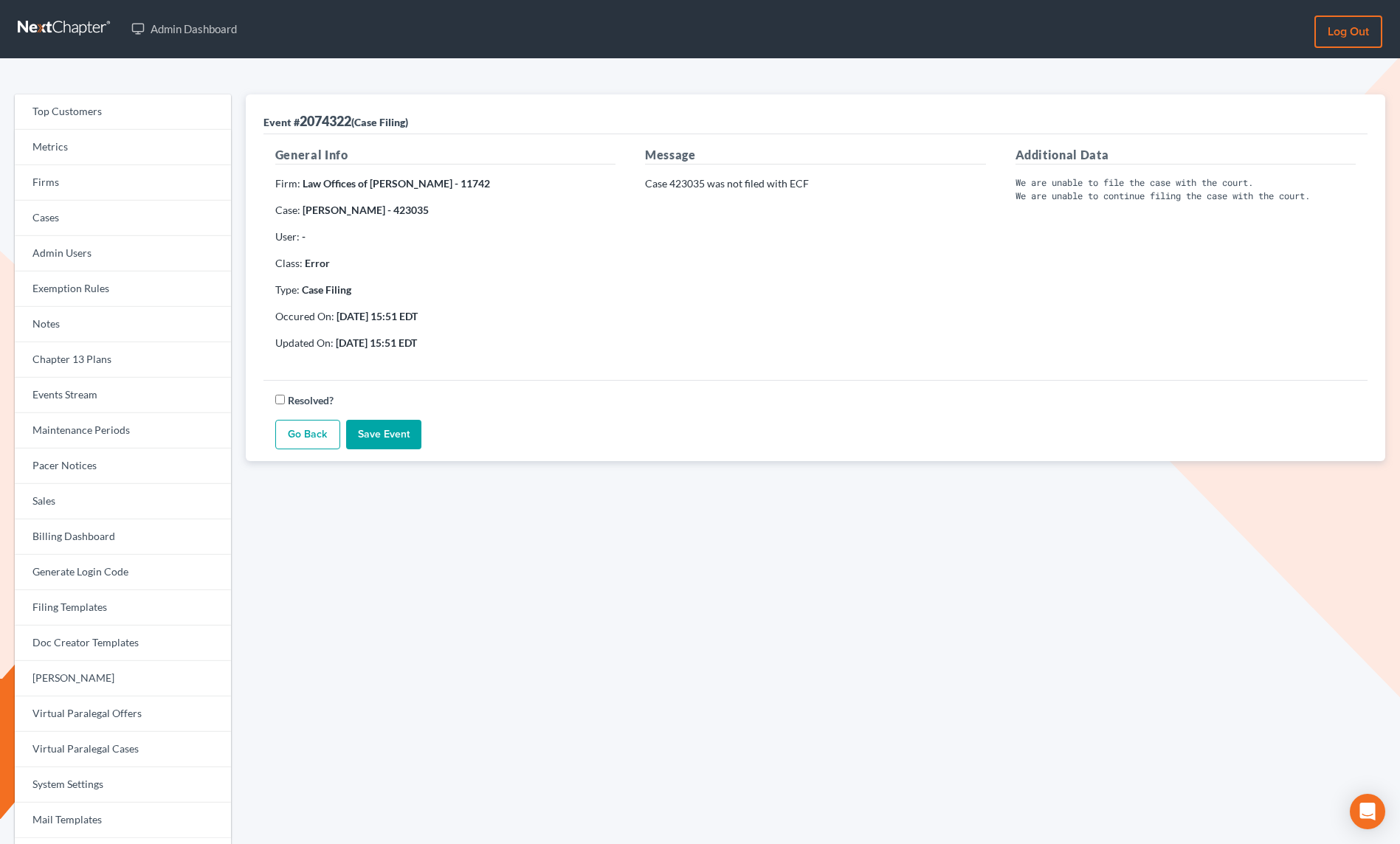
click at [688, 187] on p "Case 423035 was not filed with ECF" at bounding box center [815, 183] width 341 height 15
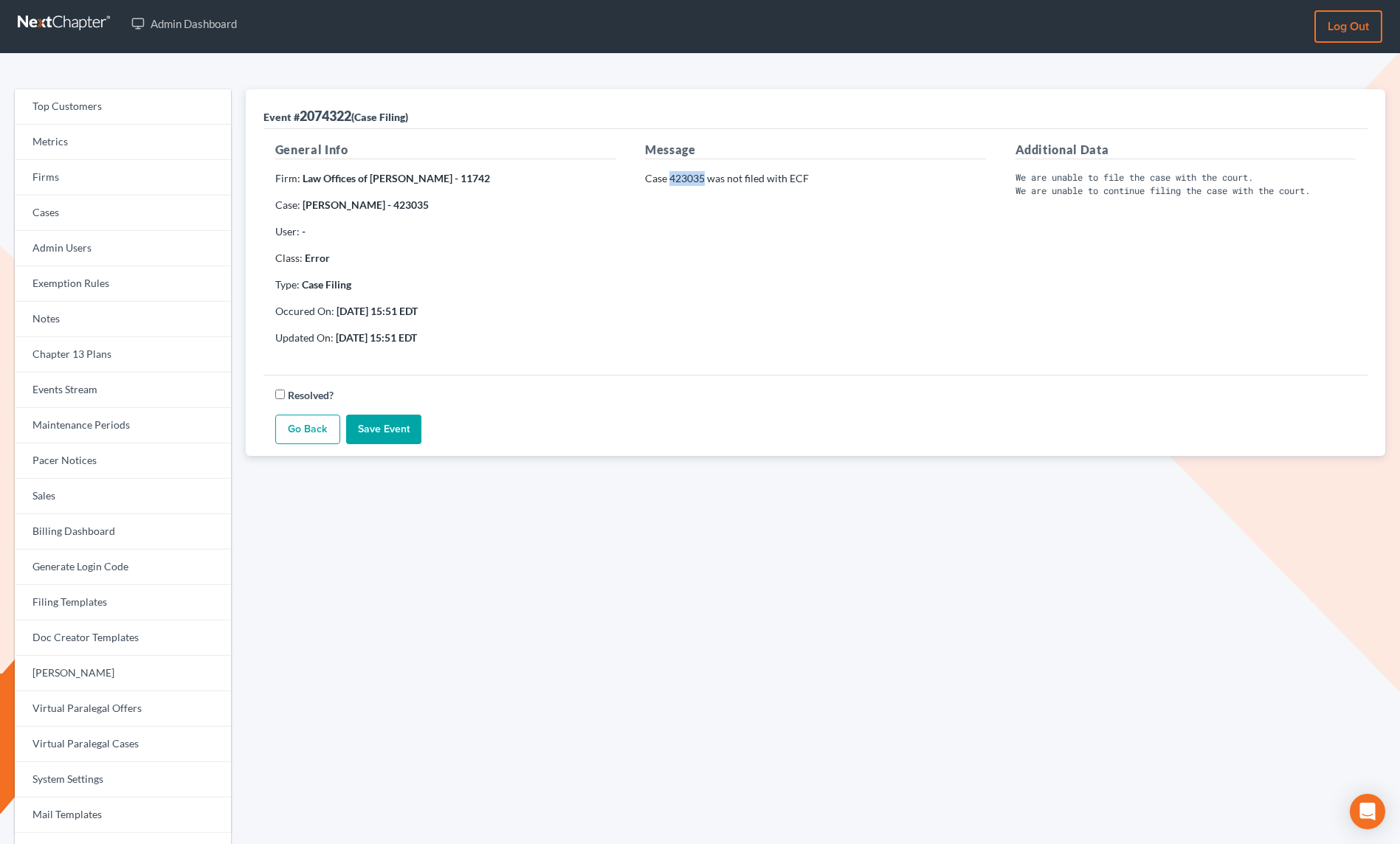
scroll to position [1, 0]
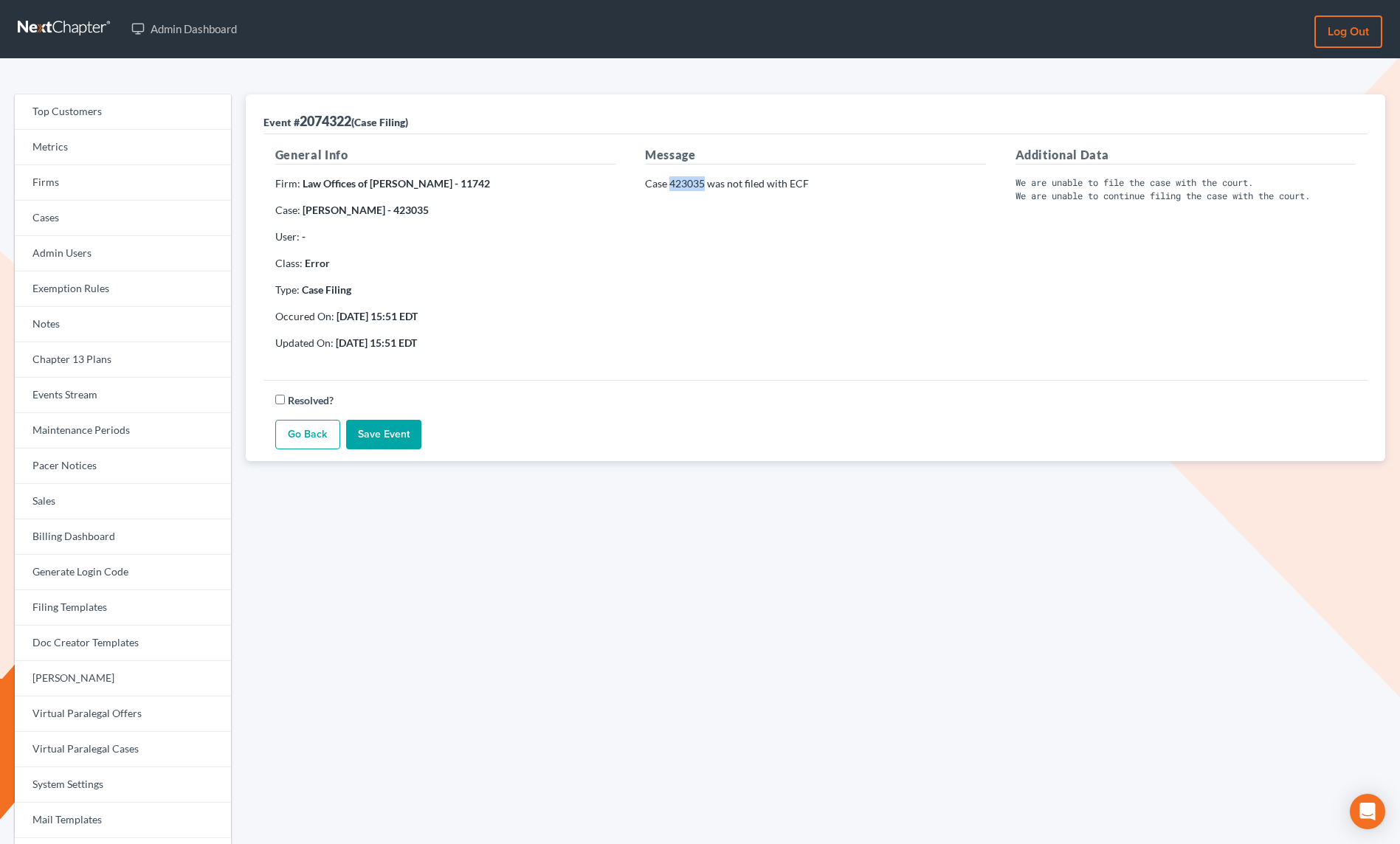
copy p "423035"
click at [865, 180] on p "Case 423035 was not filed with ECF" at bounding box center [815, 183] width 341 height 15
click at [484, 185] on strong "Law Offices of Terrence Fantauzzi - 11742" at bounding box center [396, 182] width 187 height 12
click at [483, 185] on strong "Law Offices of Terrence Fantauzzi - 11742" at bounding box center [396, 182] width 187 height 12
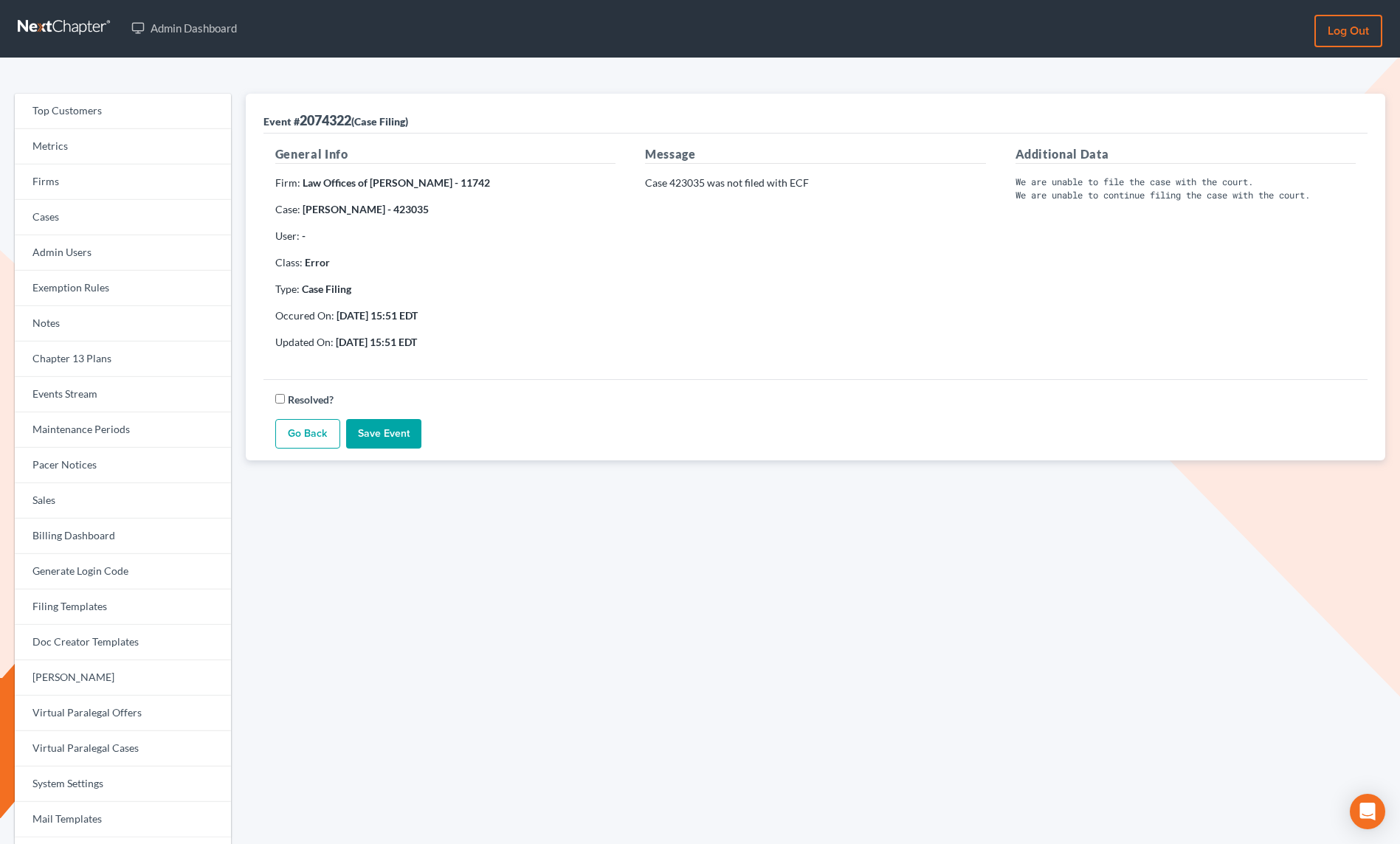
copy strong "11742"
click at [88, 385] on link "Events Stream" at bounding box center [123, 394] width 216 height 35
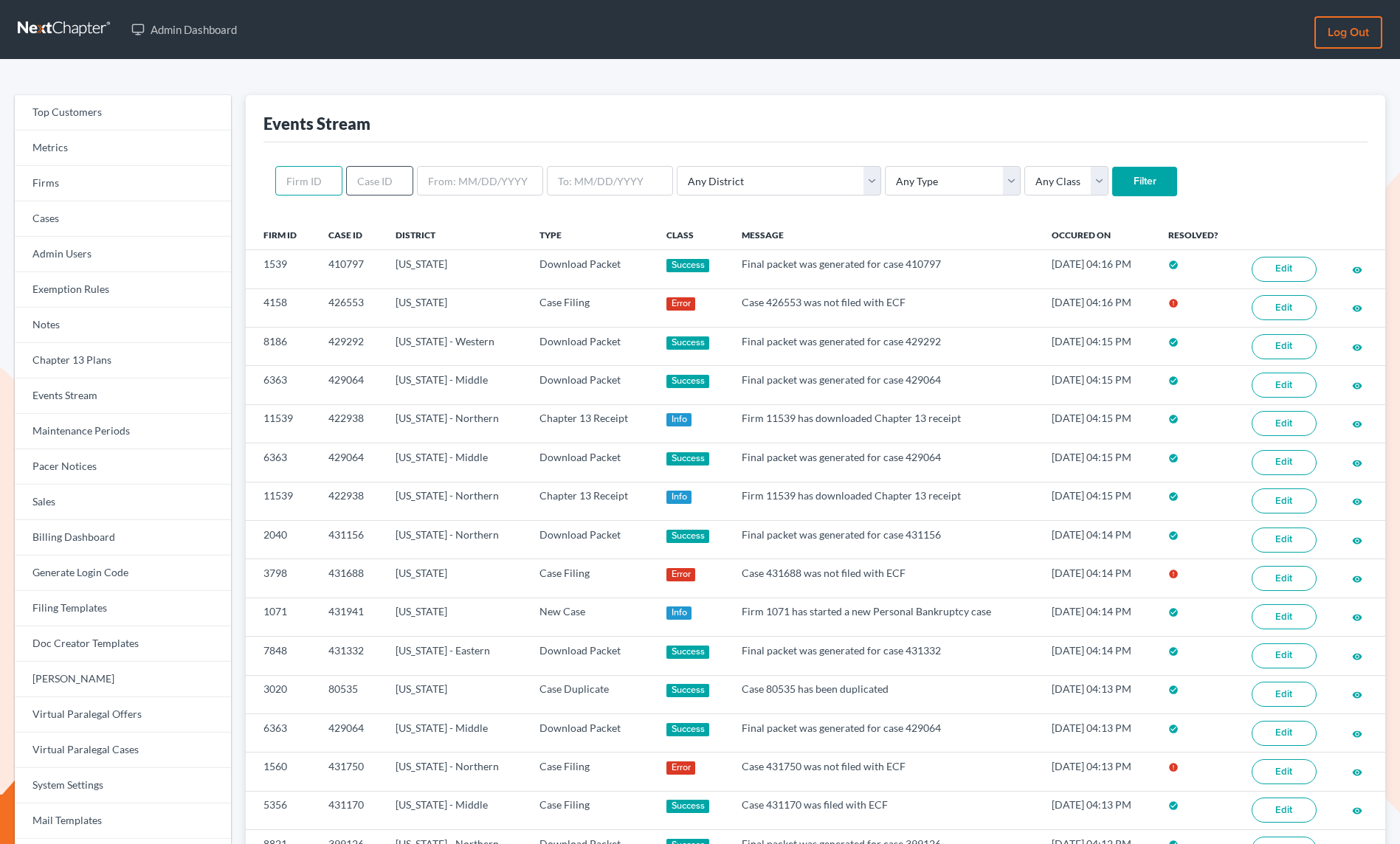
drag, startPoint x: 318, startPoint y: 181, endPoint x: 356, endPoint y: 187, distance: 38.5
click at [318, 181] on input "text" at bounding box center [309, 181] width 67 height 30
paste input "11742"
type input "11742"
click at [1112, 183] on input "Filter" at bounding box center [1145, 181] width 65 height 30
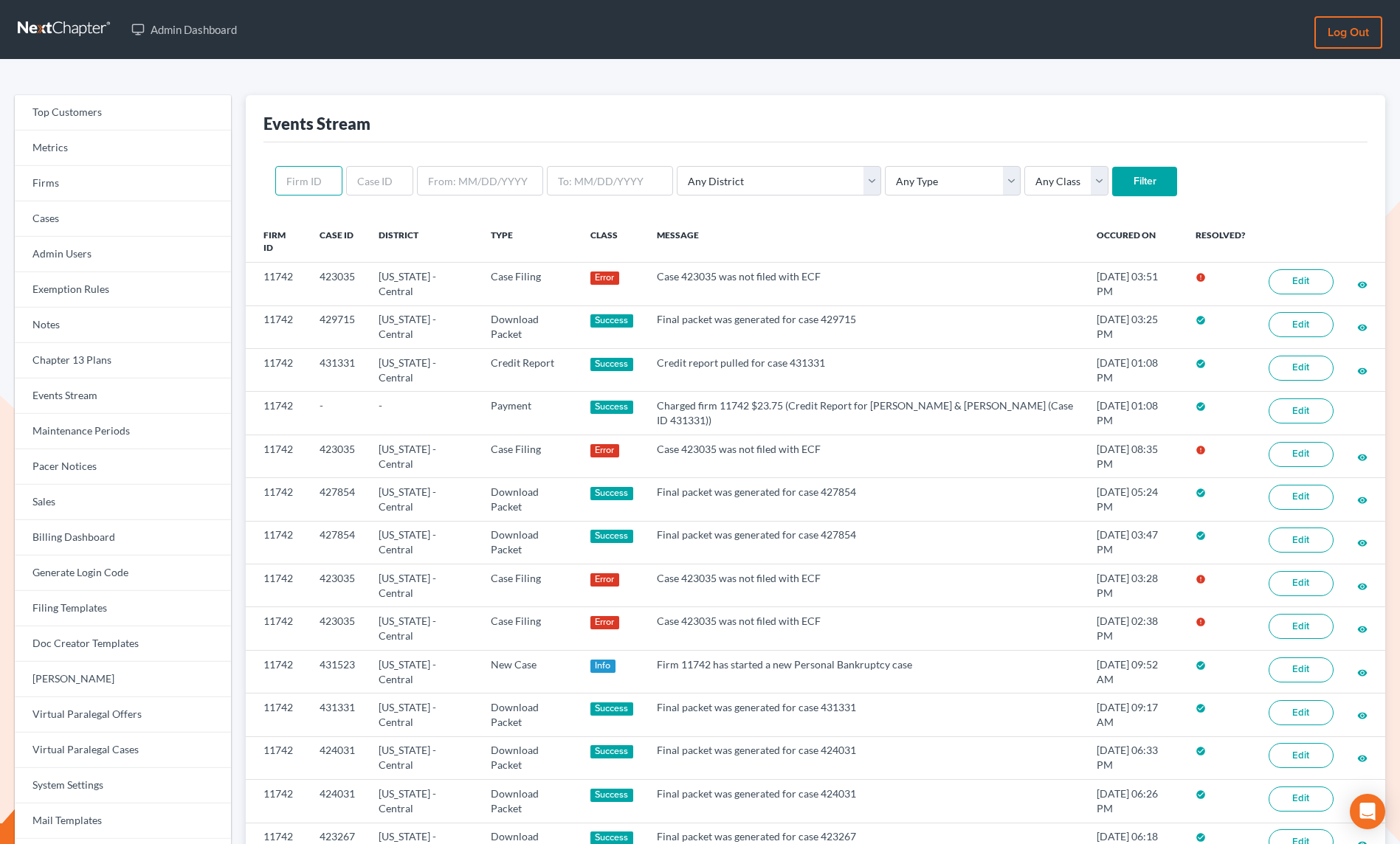
click at [327, 184] on input "text" at bounding box center [309, 181] width 67 height 30
paste input "11742"
type input "11742"
click at [884, 189] on select "Any Type Case Applied To Plan Case Archive Case Duplicate Case Filing Chapter 1…" at bounding box center [952, 181] width 136 height 30
select select "case_filing"
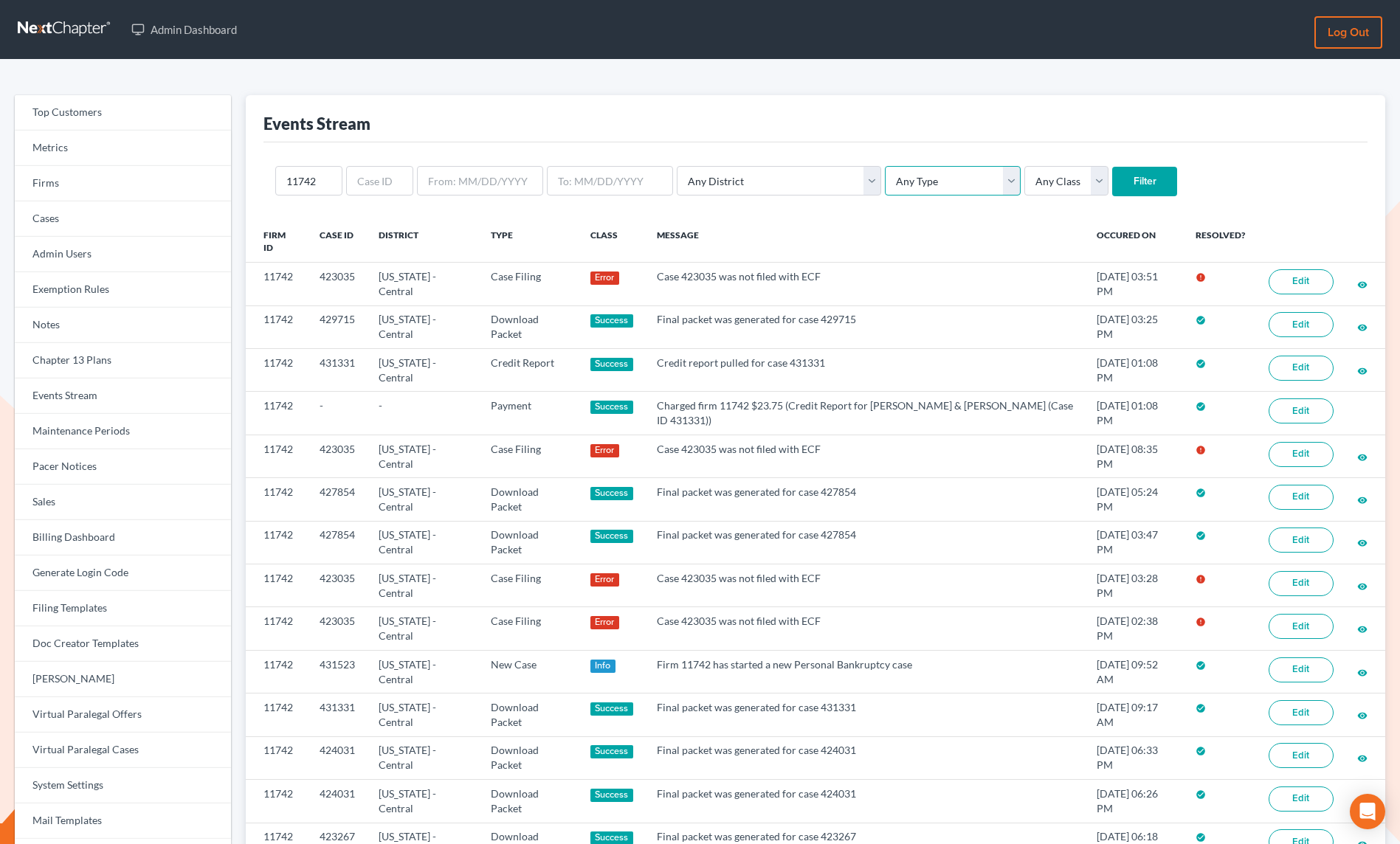
click at [884, 166] on select "Any Type Case Applied To Plan Case Archive Case Duplicate Case Filing Chapter 1…" at bounding box center [952, 181] width 136 height 30
click at [1112, 180] on input "Filter" at bounding box center [1145, 181] width 65 height 30
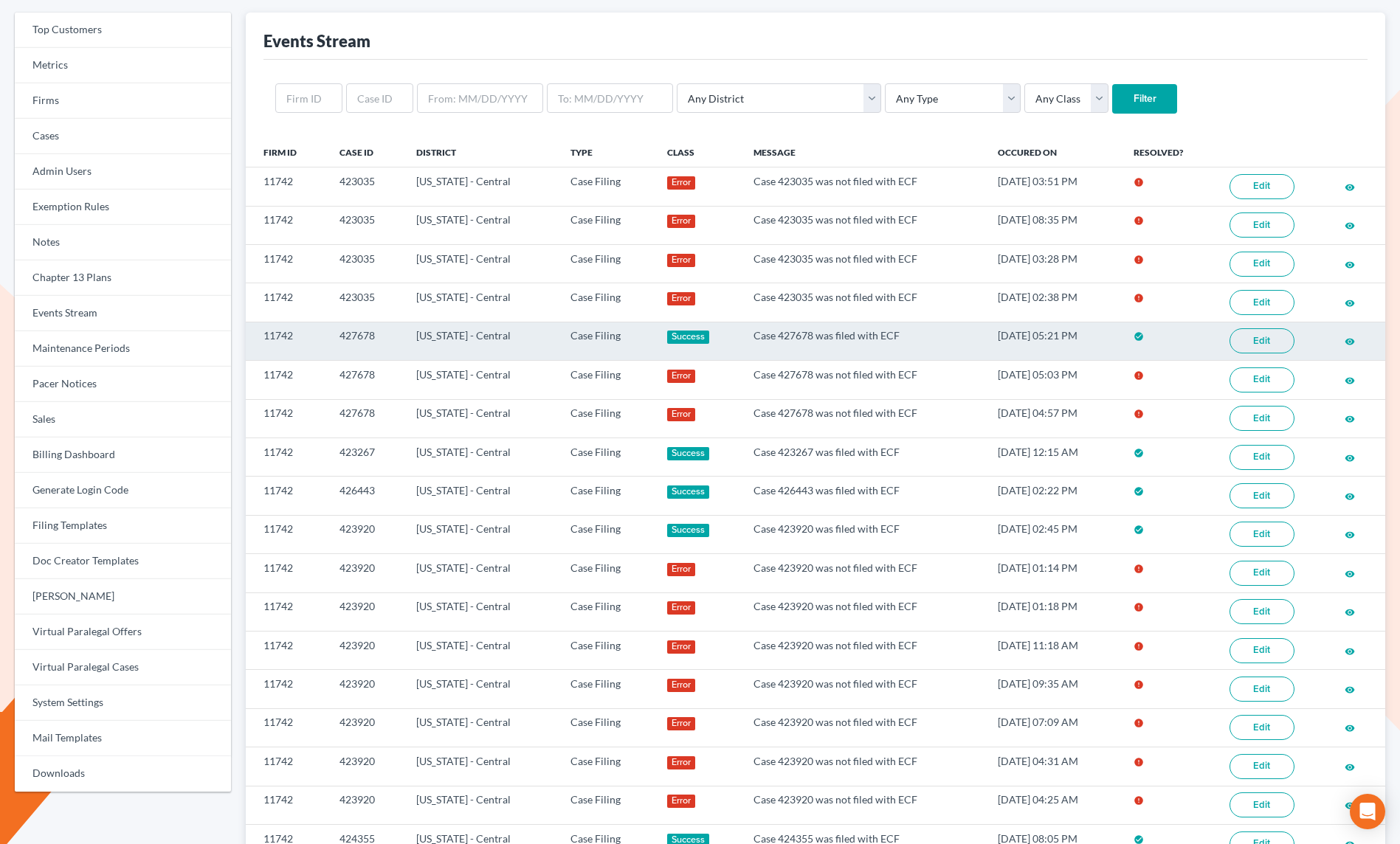
scroll to position [97, 0]
